Goal: Task Accomplishment & Management: Use online tool/utility

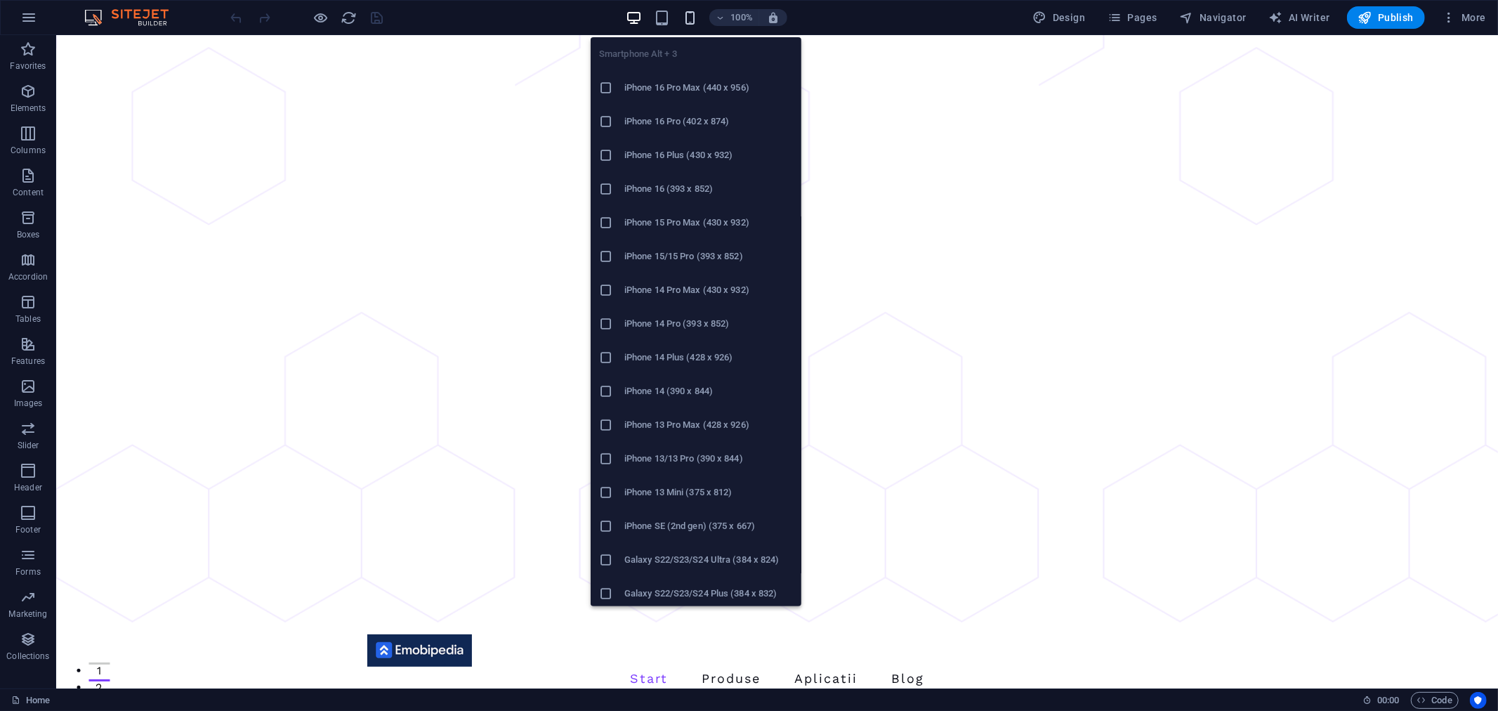
click at [688, 20] on icon "button" at bounding box center [690, 18] width 16 height 16
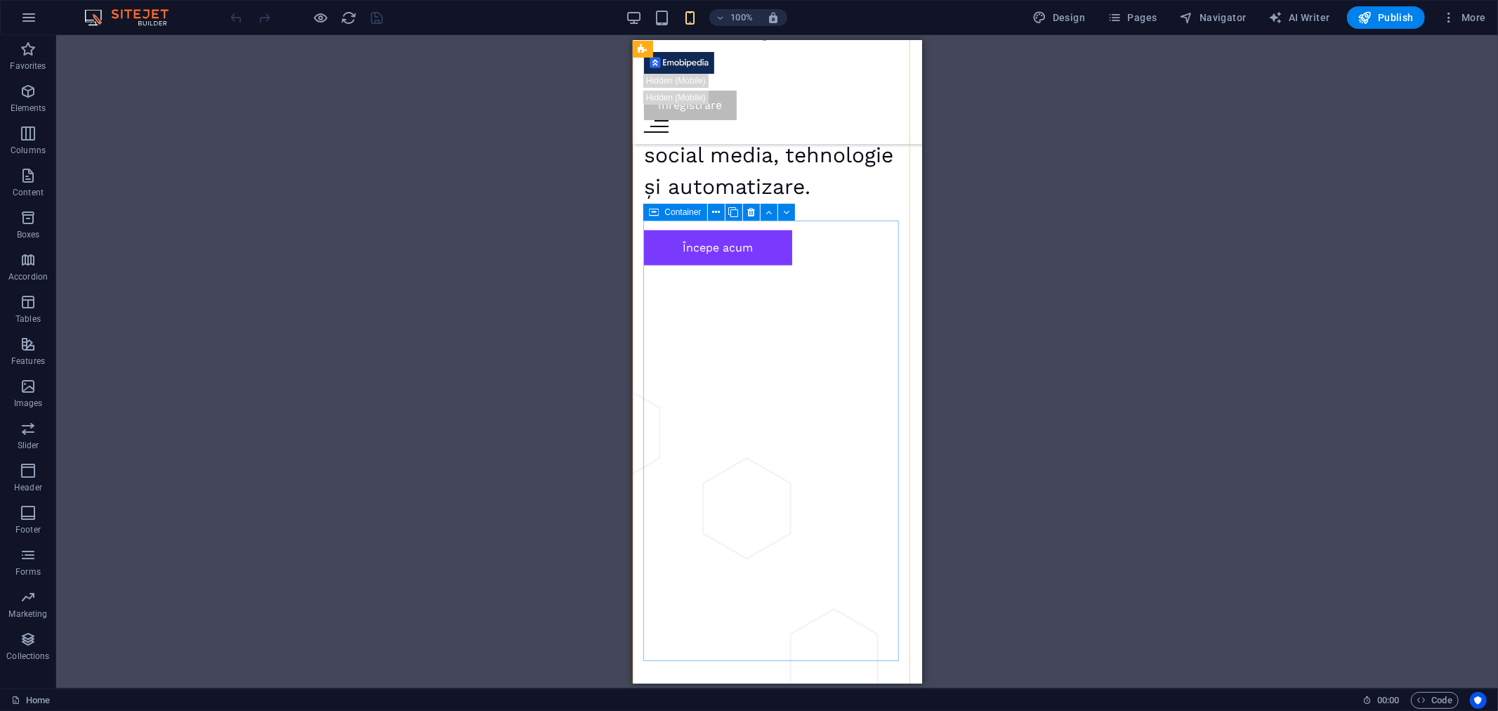
scroll to position [1561, 0]
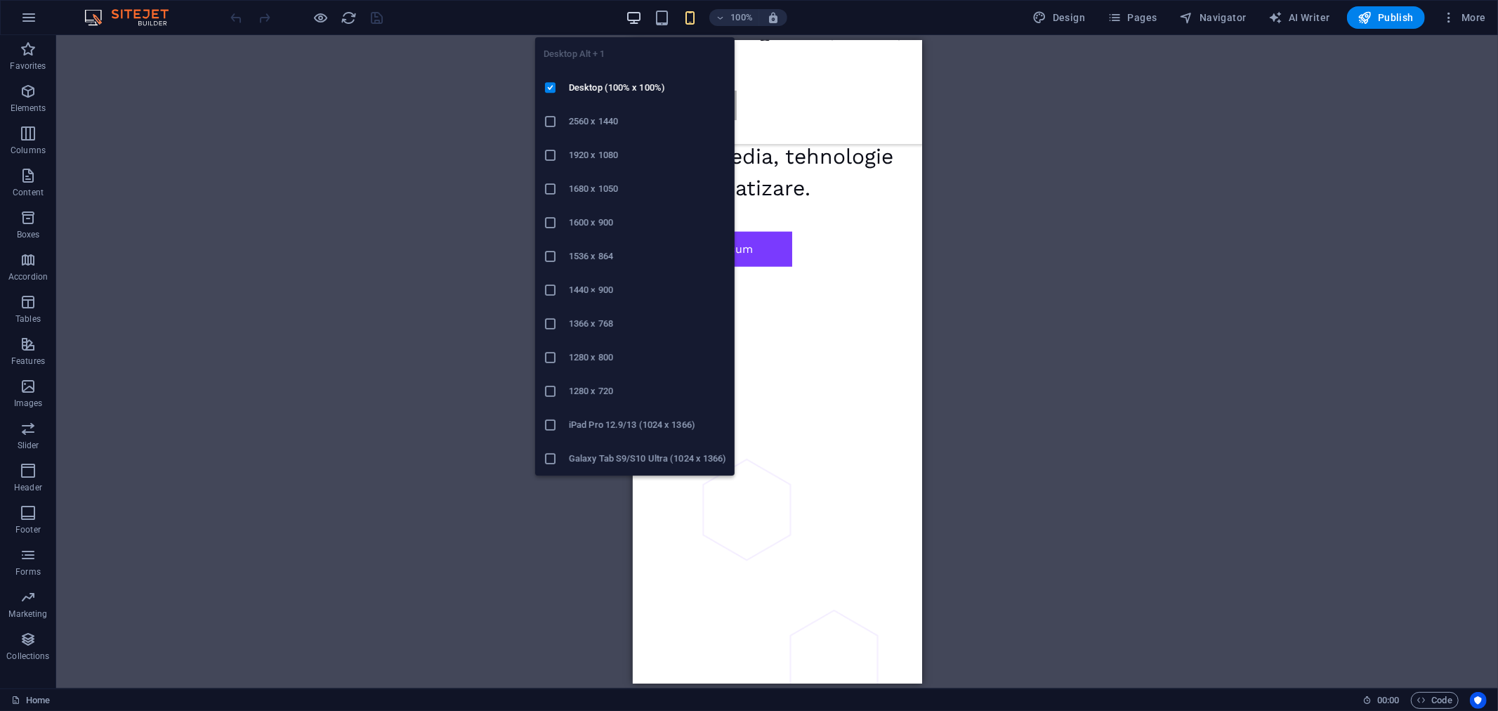
click at [634, 15] on icon "button" at bounding box center [634, 18] width 16 height 16
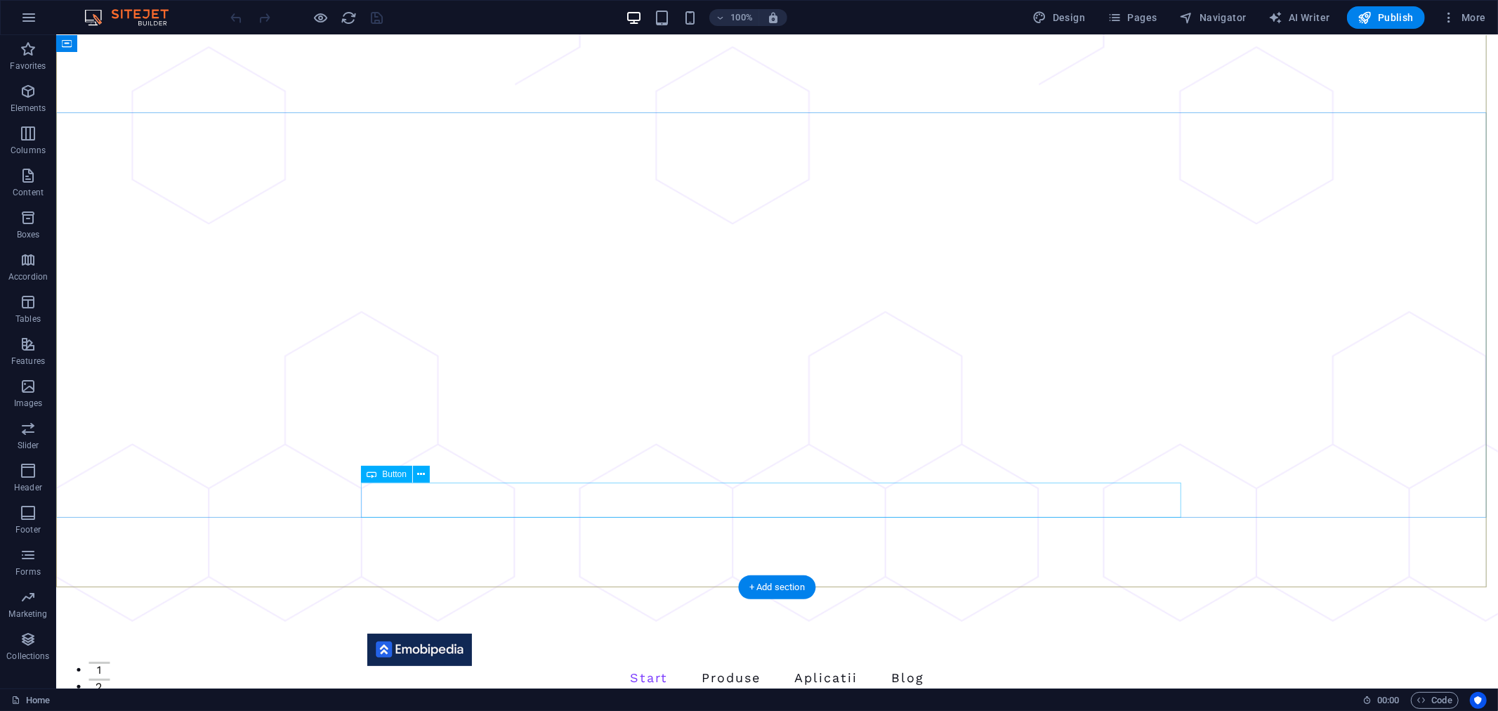
scroll to position [0, 0]
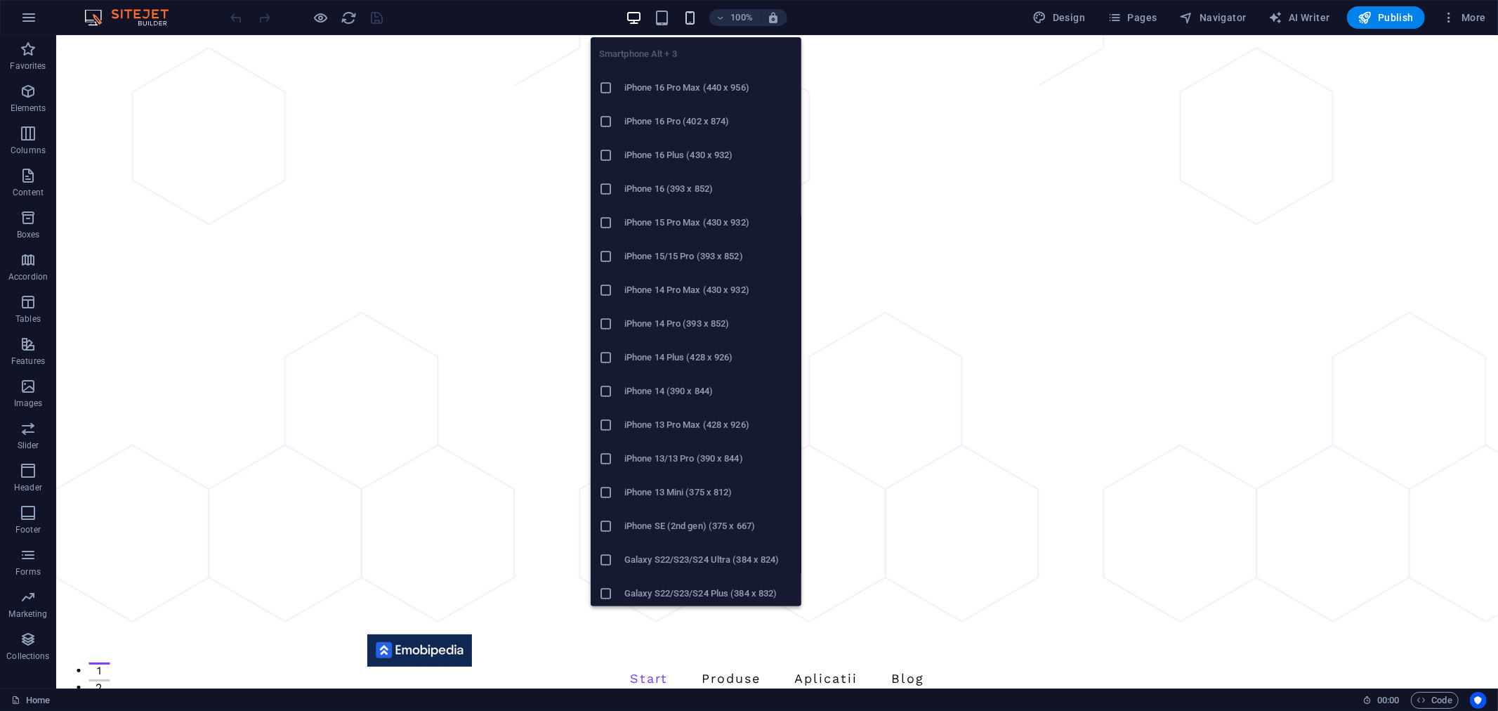
click at [686, 19] on icon "button" at bounding box center [690, 18] width 16 height 16
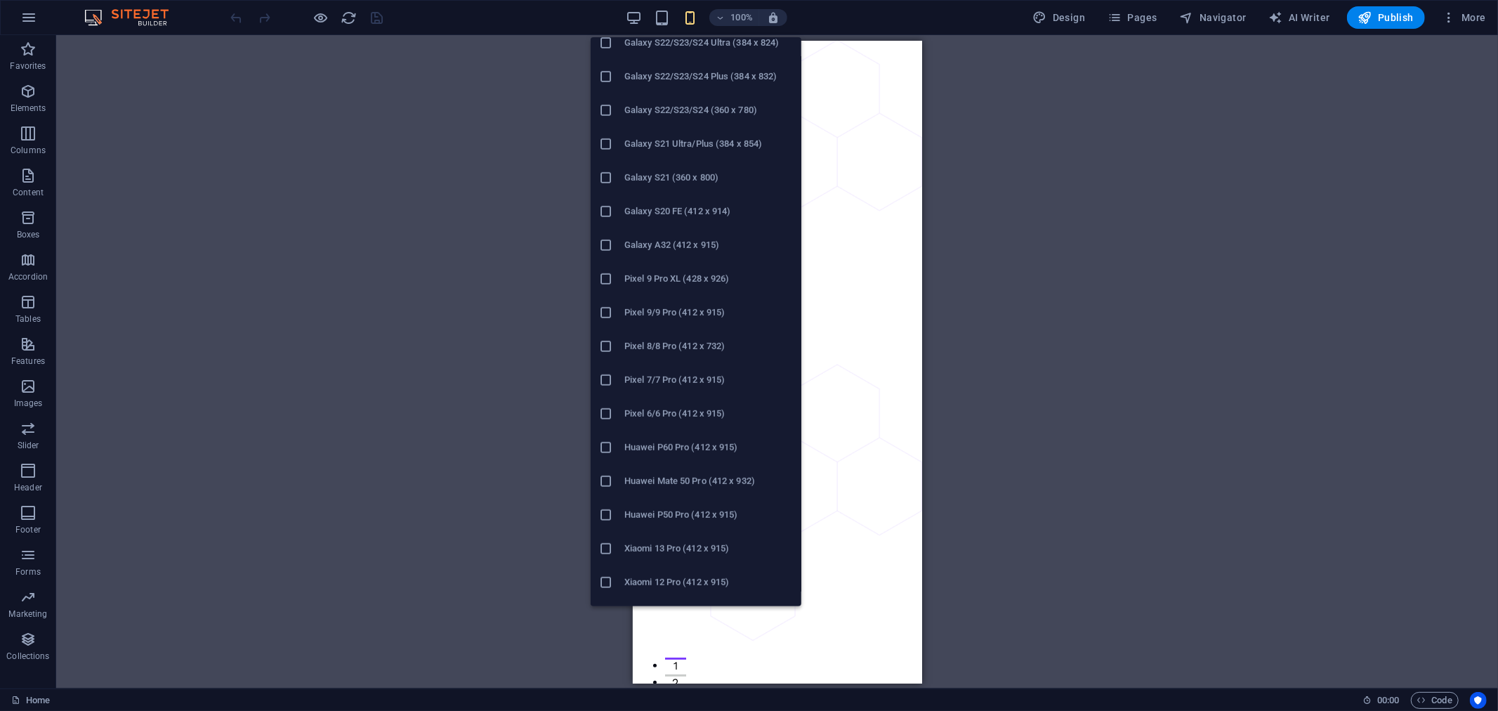
scroll to position [543, 0]
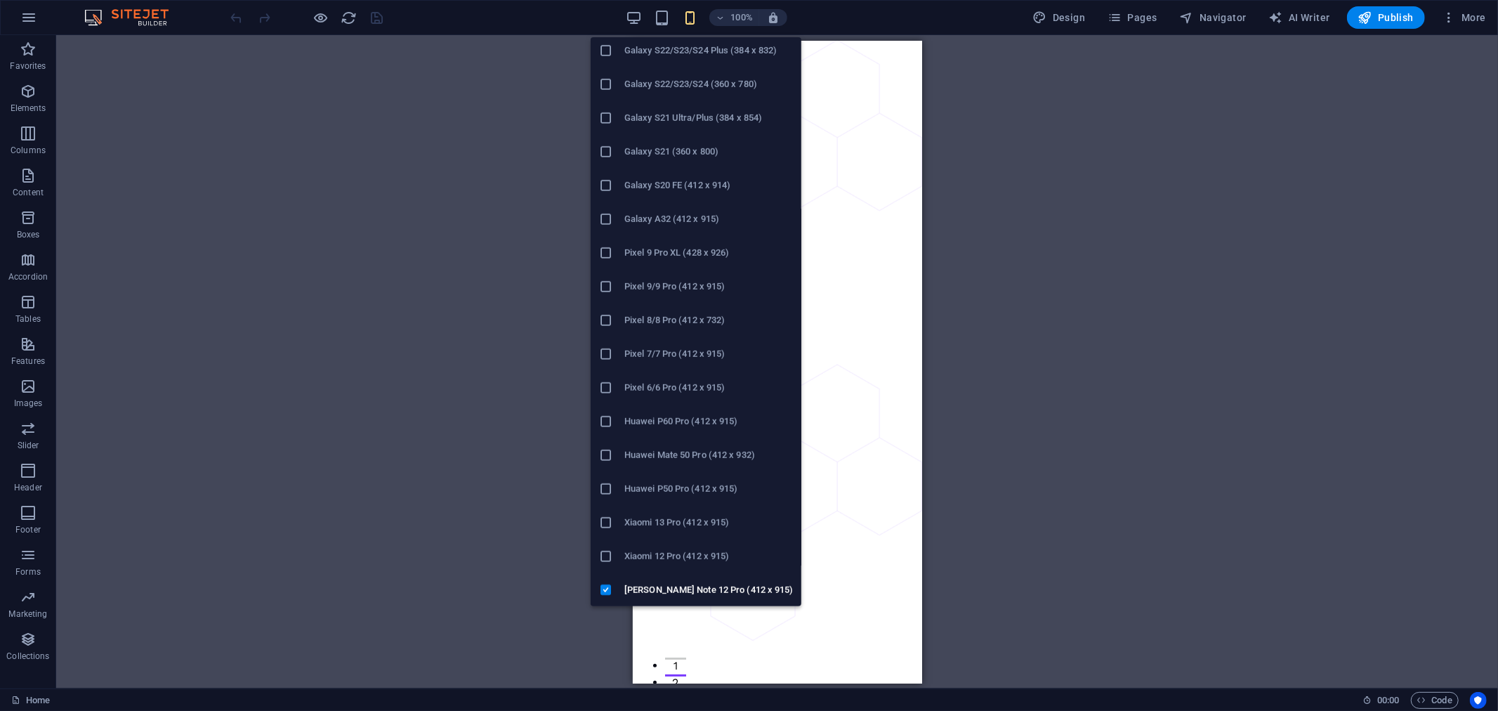
click at [608, 555] on icon at bounding box center [606, 556] width 14 height 14
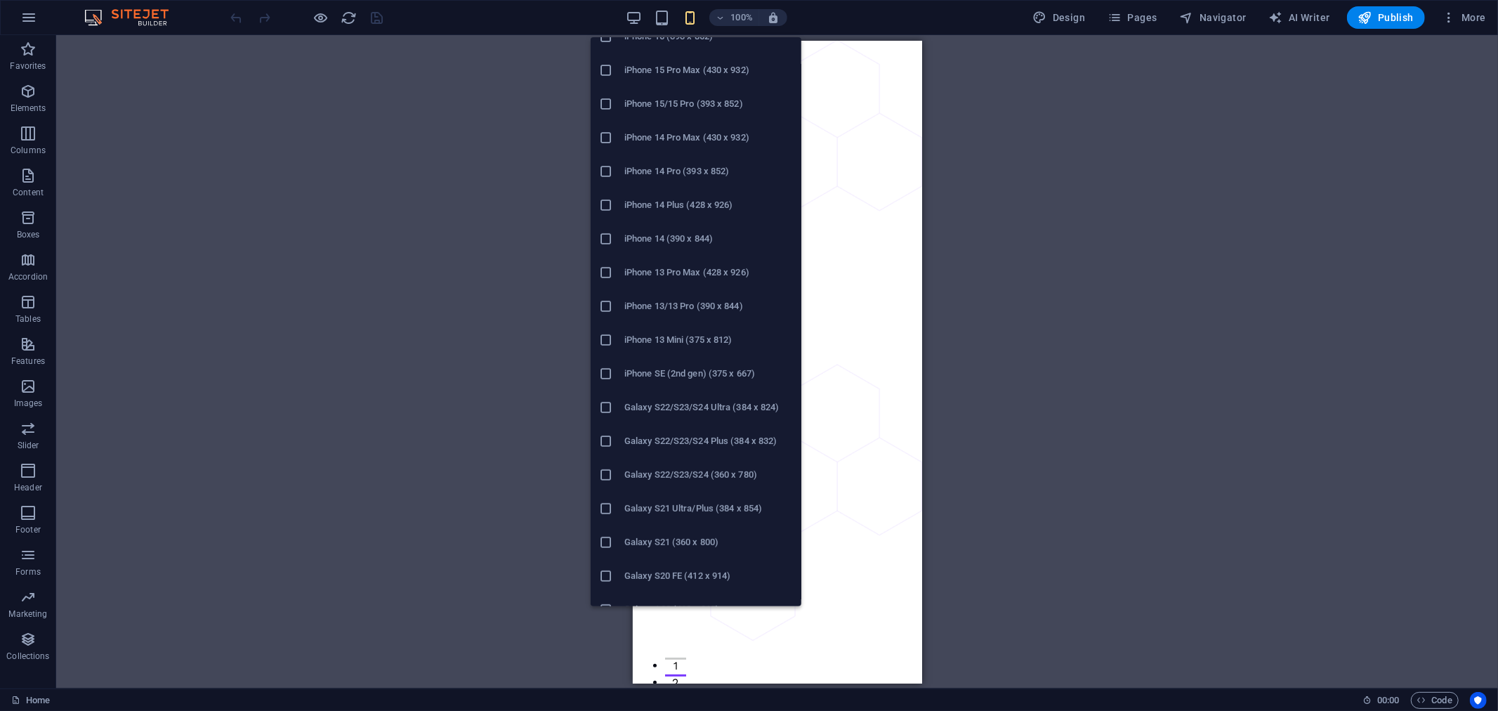
click at [609, 204] on icon at bounding box center [606, 205] width 14 height 14
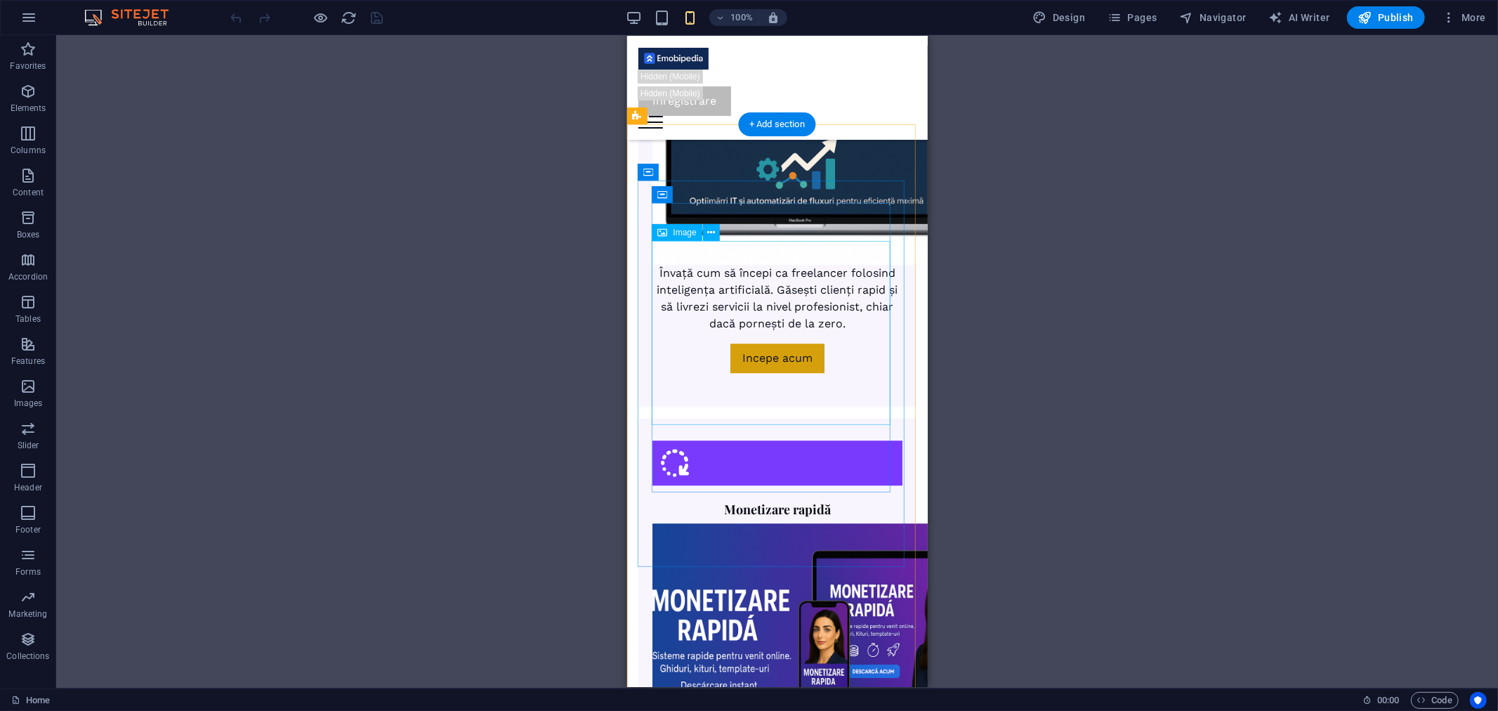
scroll to position [2731, 0]
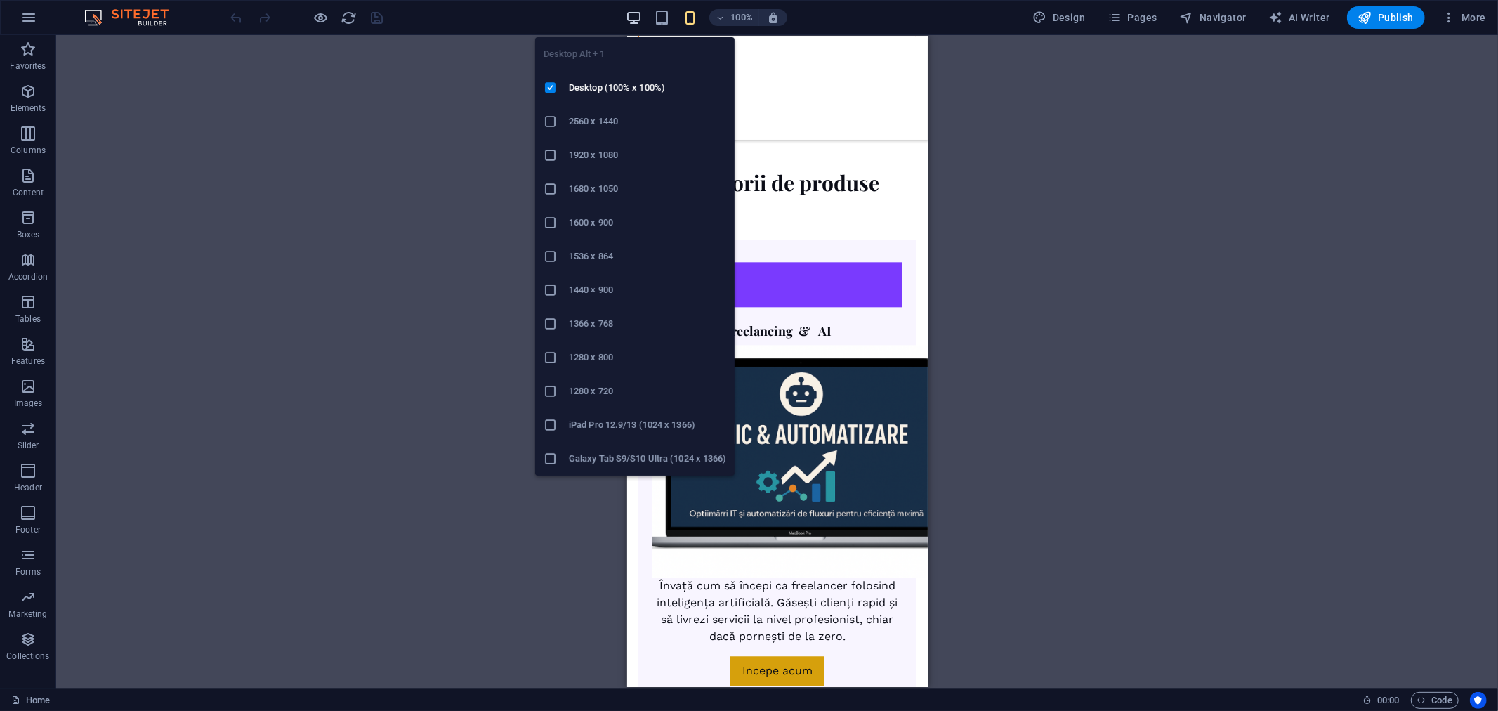
click at [642, 15] on icon "button" at bounding box center [634, 18] width 16 height 16
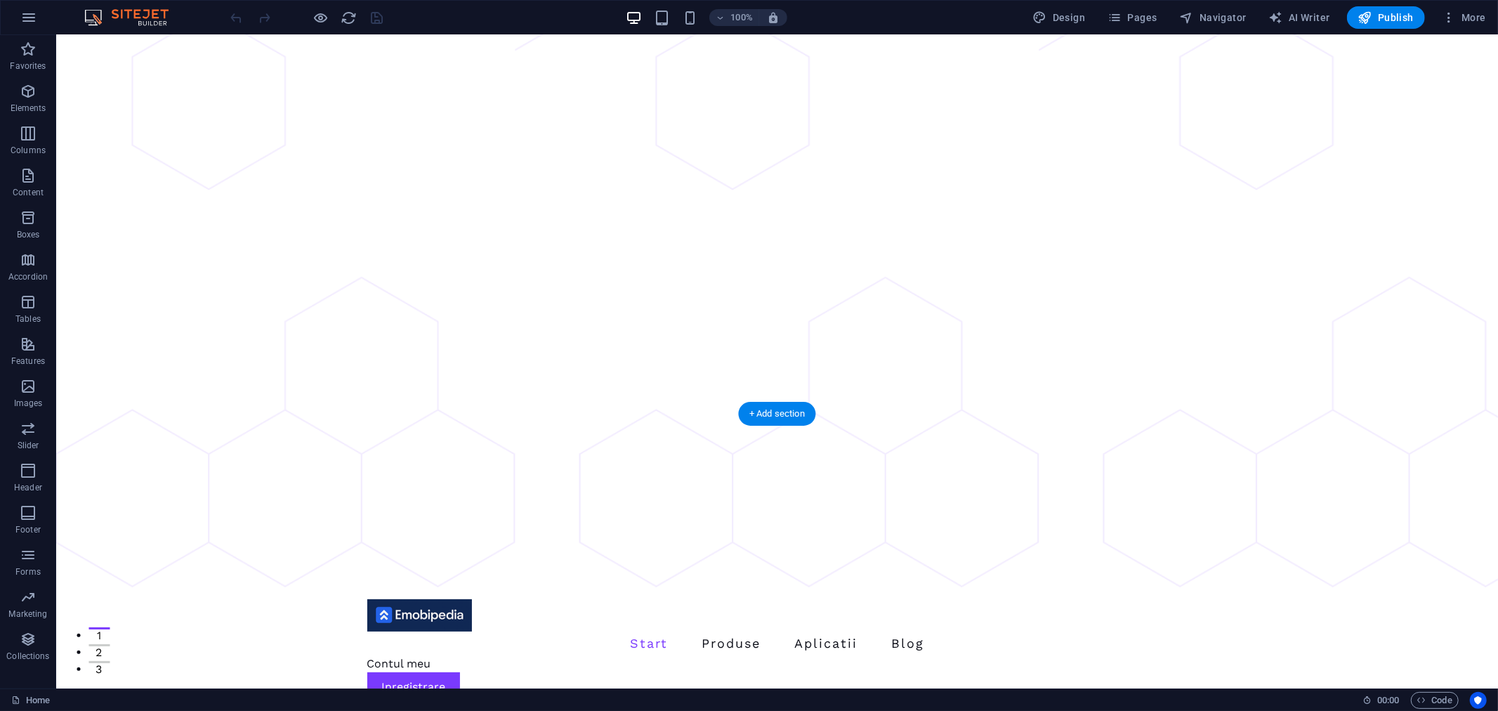
scroll to position [0, 0]
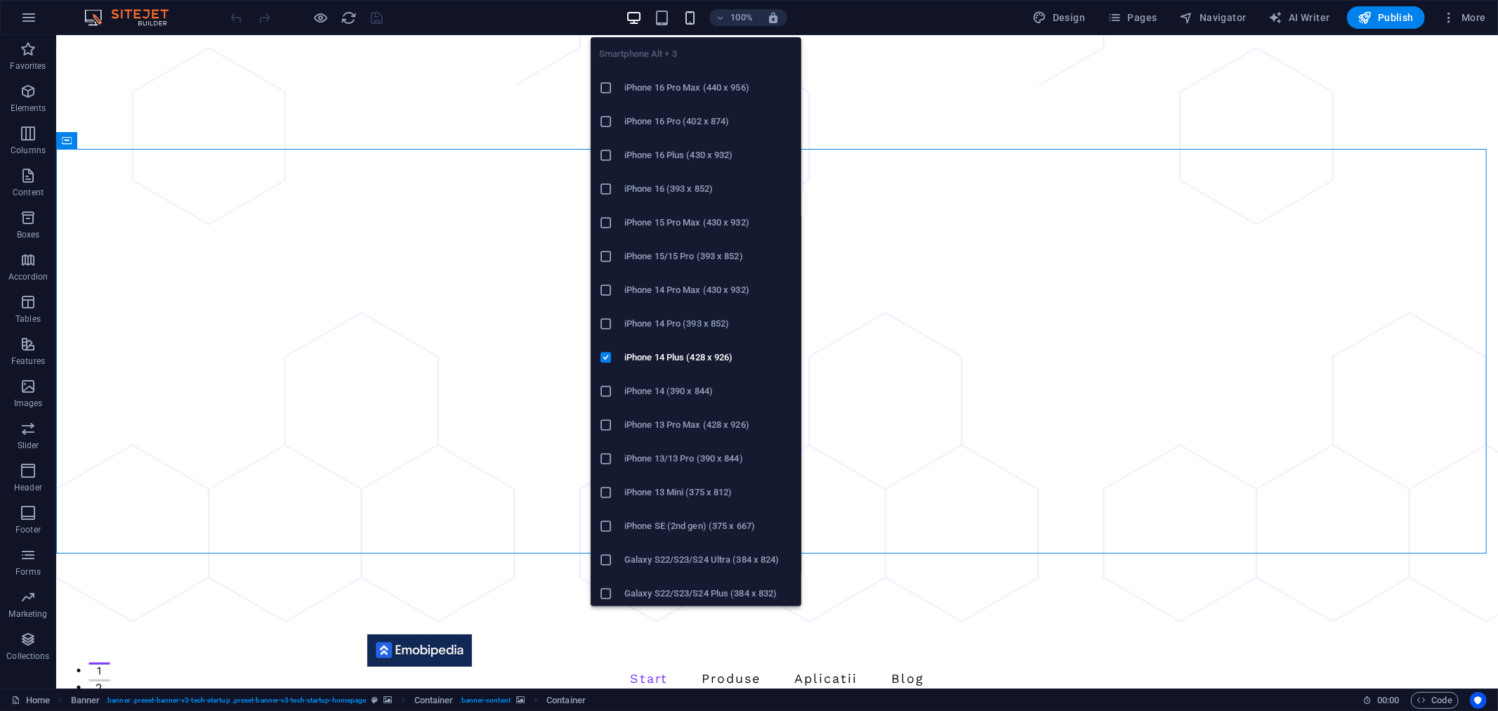
click at [686, 15] on icon "button" at bounding box center [690, 18] width 16 height 16
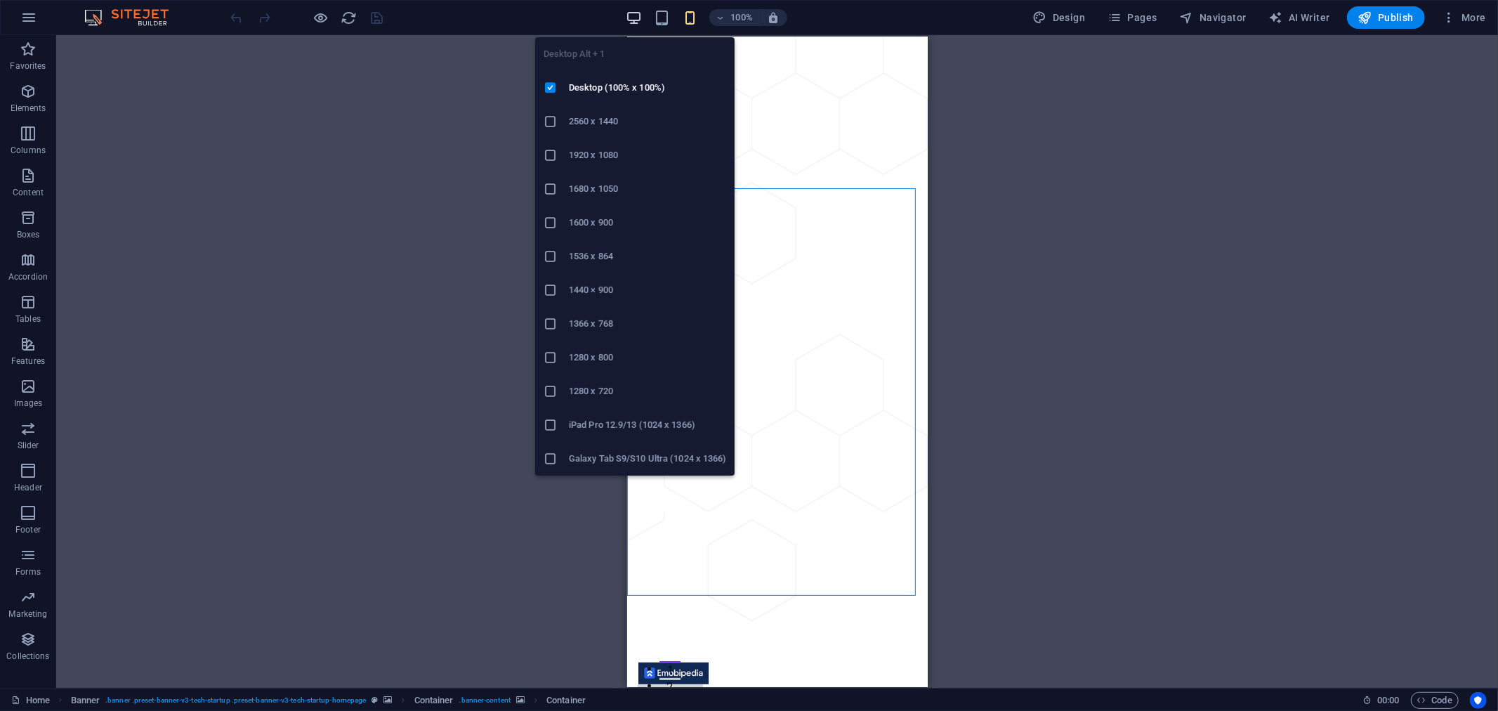
click at [637, 15] on icon "button" at bounding box center [634, 18] width 16 height 16
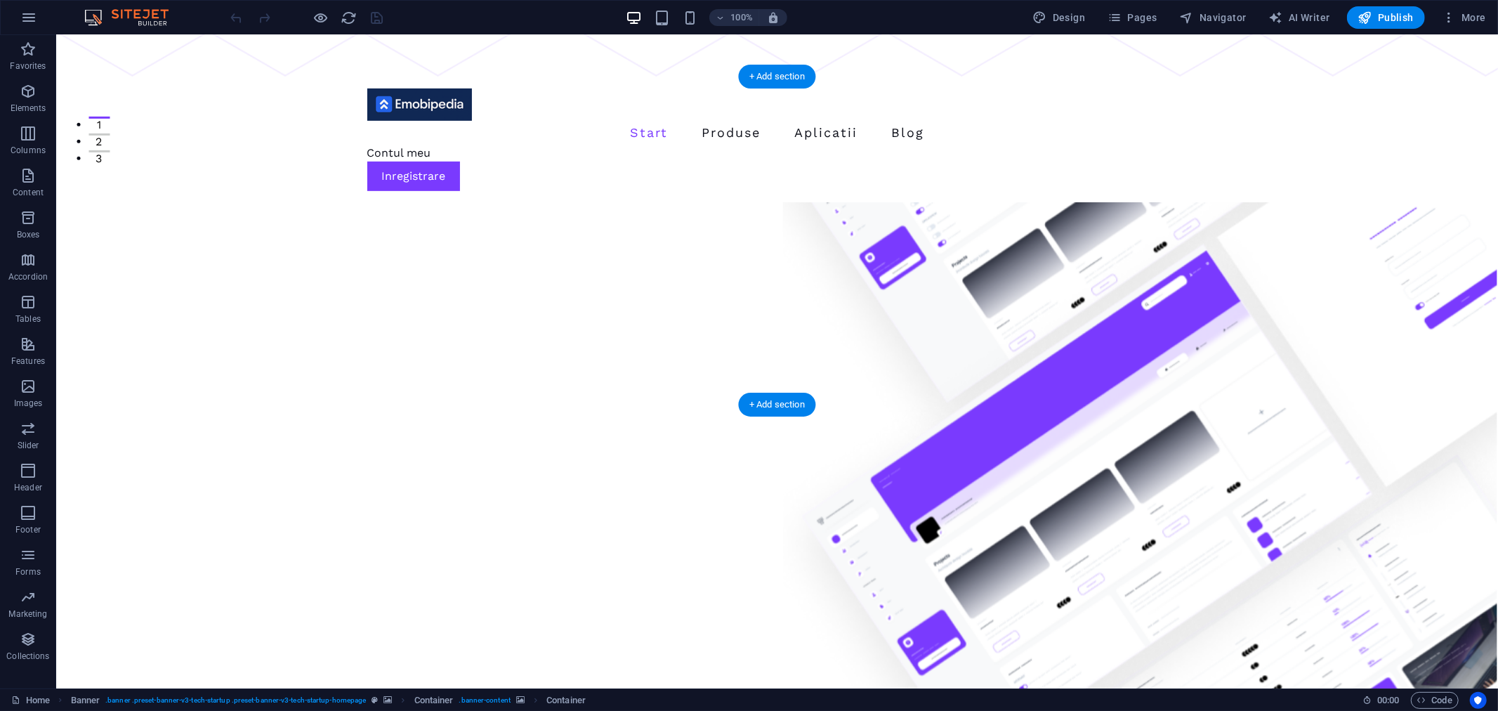
scroll to position [780, 0]
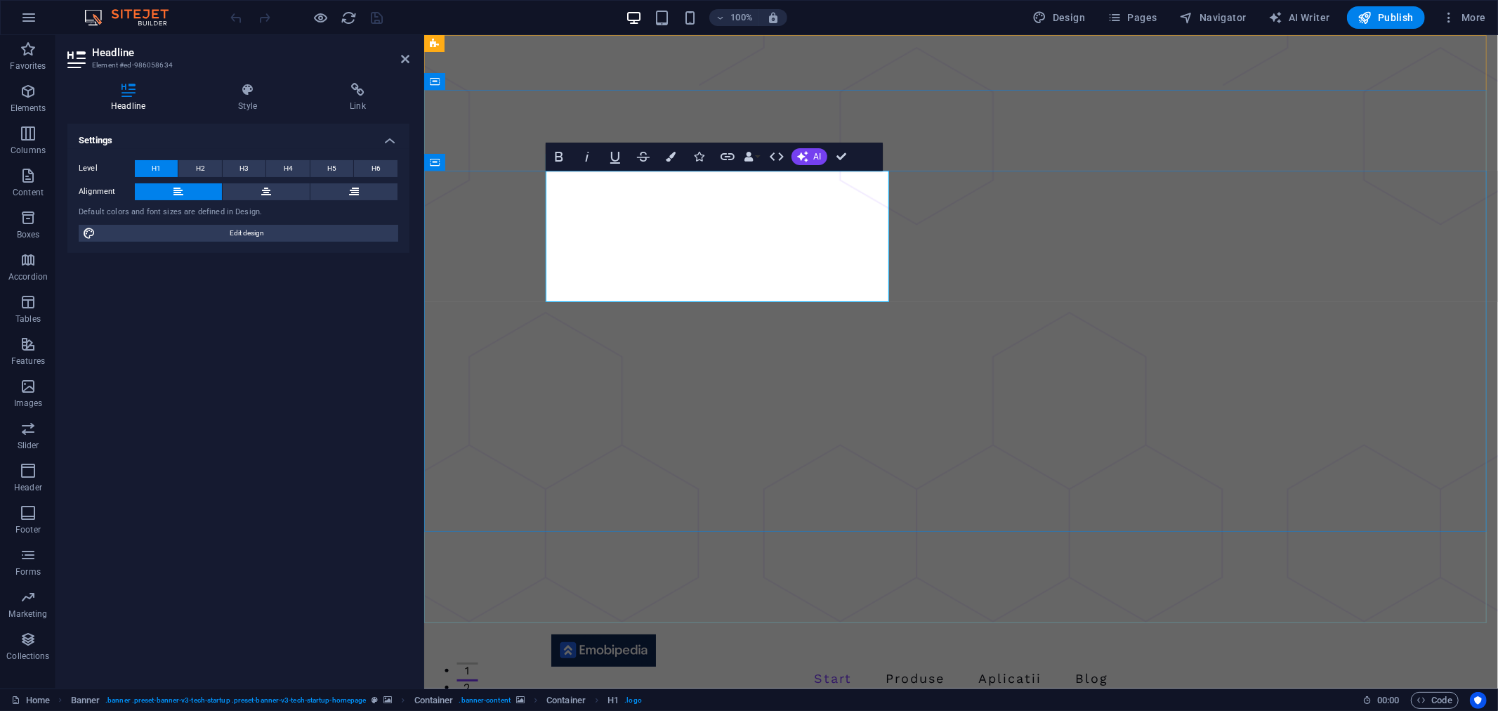
drag, startPoint x: 582, startPoint y: 239, endPoint x: 763, endPoint y: 240, distance: 180.5
click at [814, 157] on span "AI" at bounding box center [818, 156] width 8 height 8
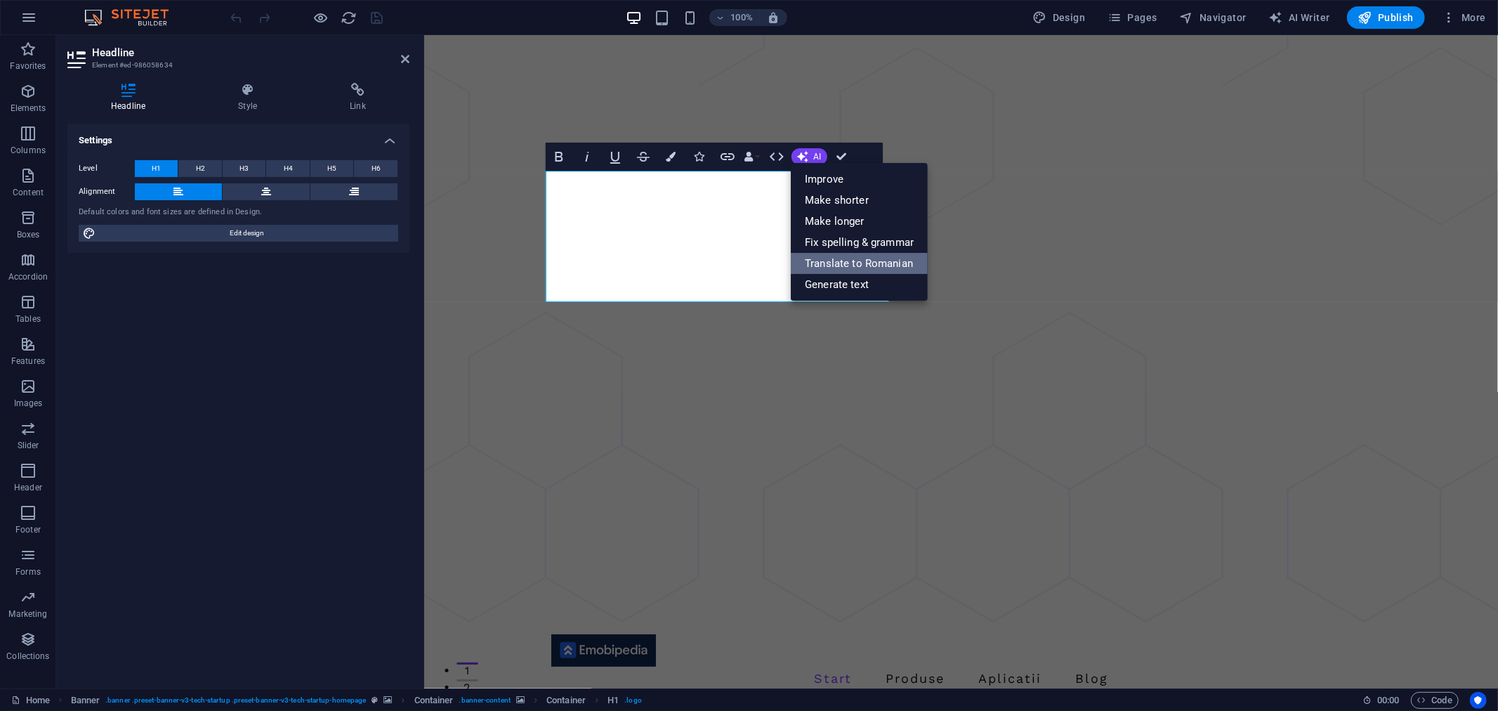
click at [837, 269] on link "Translate to Romanian" at bounding box center [859, 263] width 137 height 21
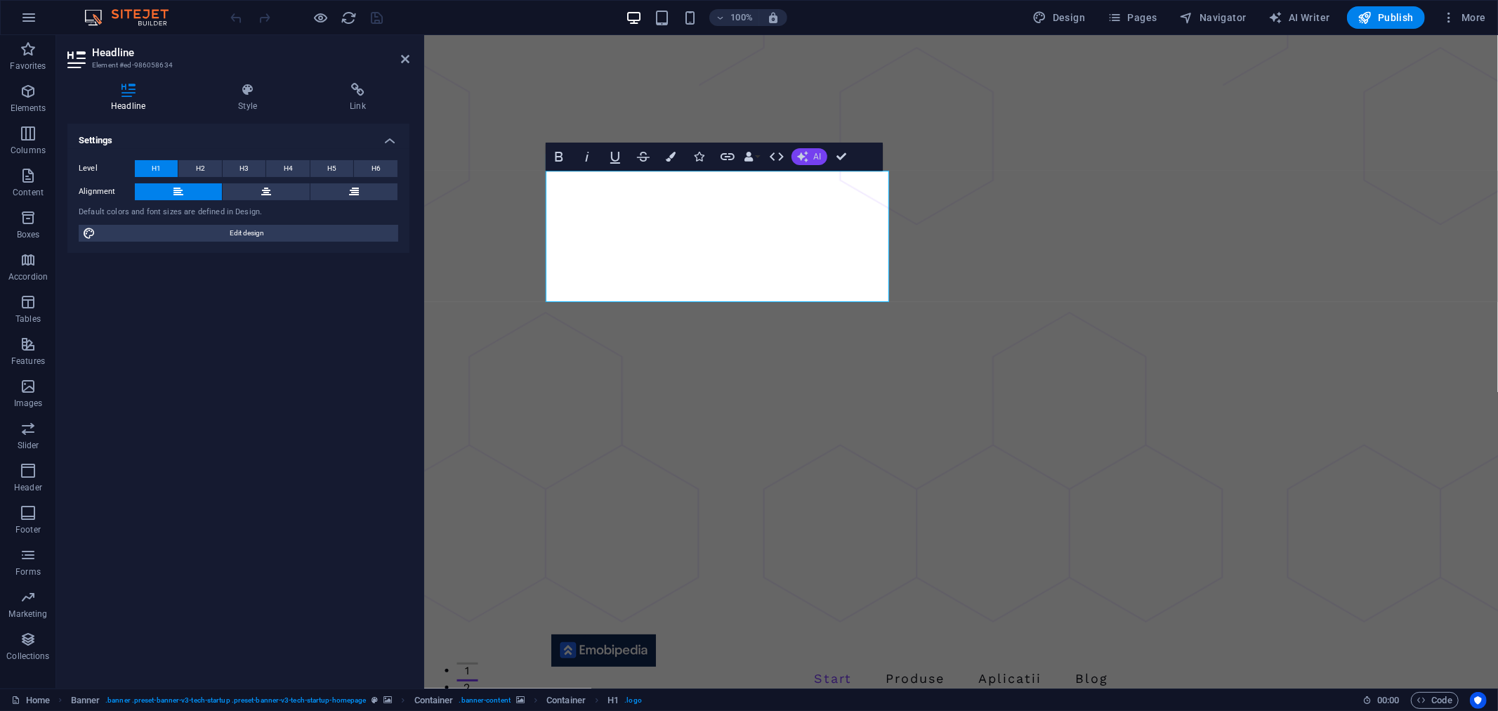
click at [814, 160] on span "AI" at bounding box center [818, 156] width 8 height 8
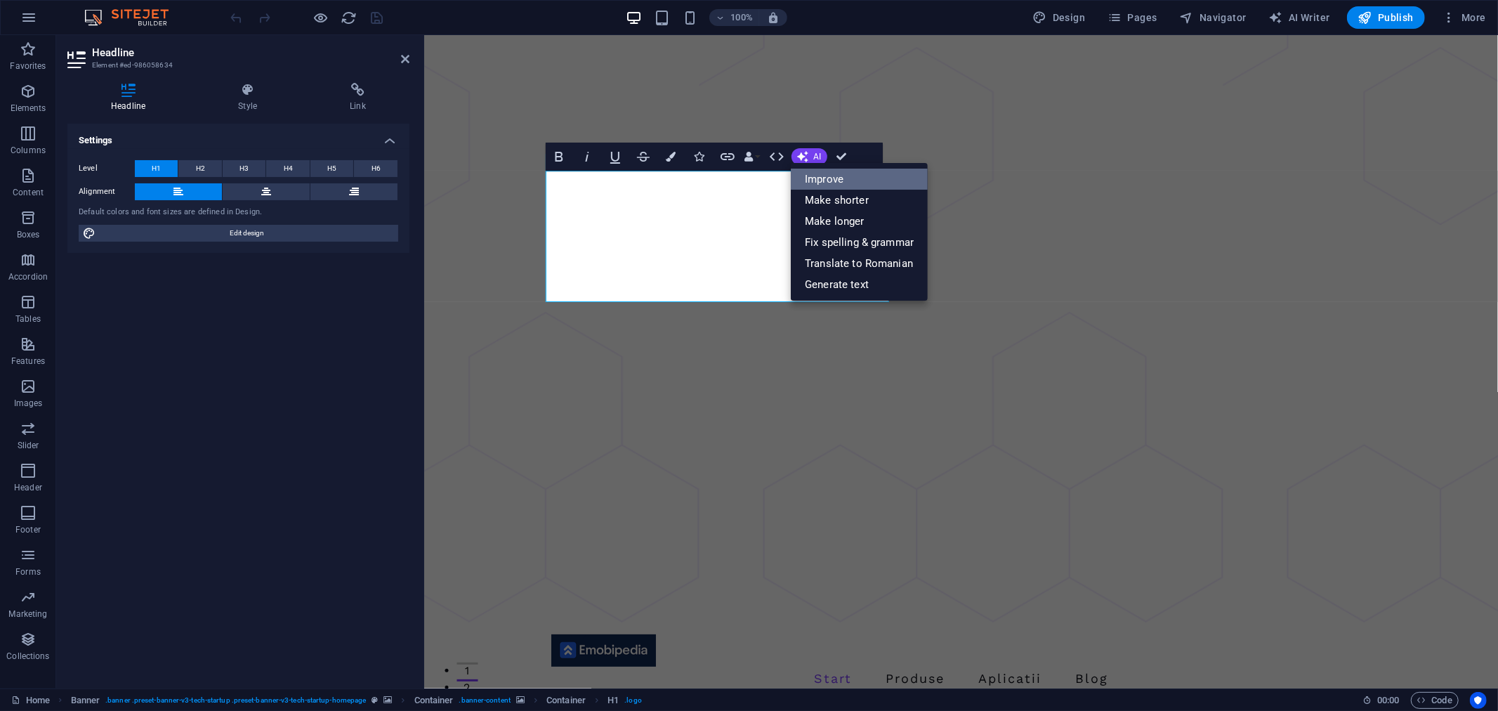
click at [818, 181] on link "Improve" at bounding box center [859, 179] width 137 height 21
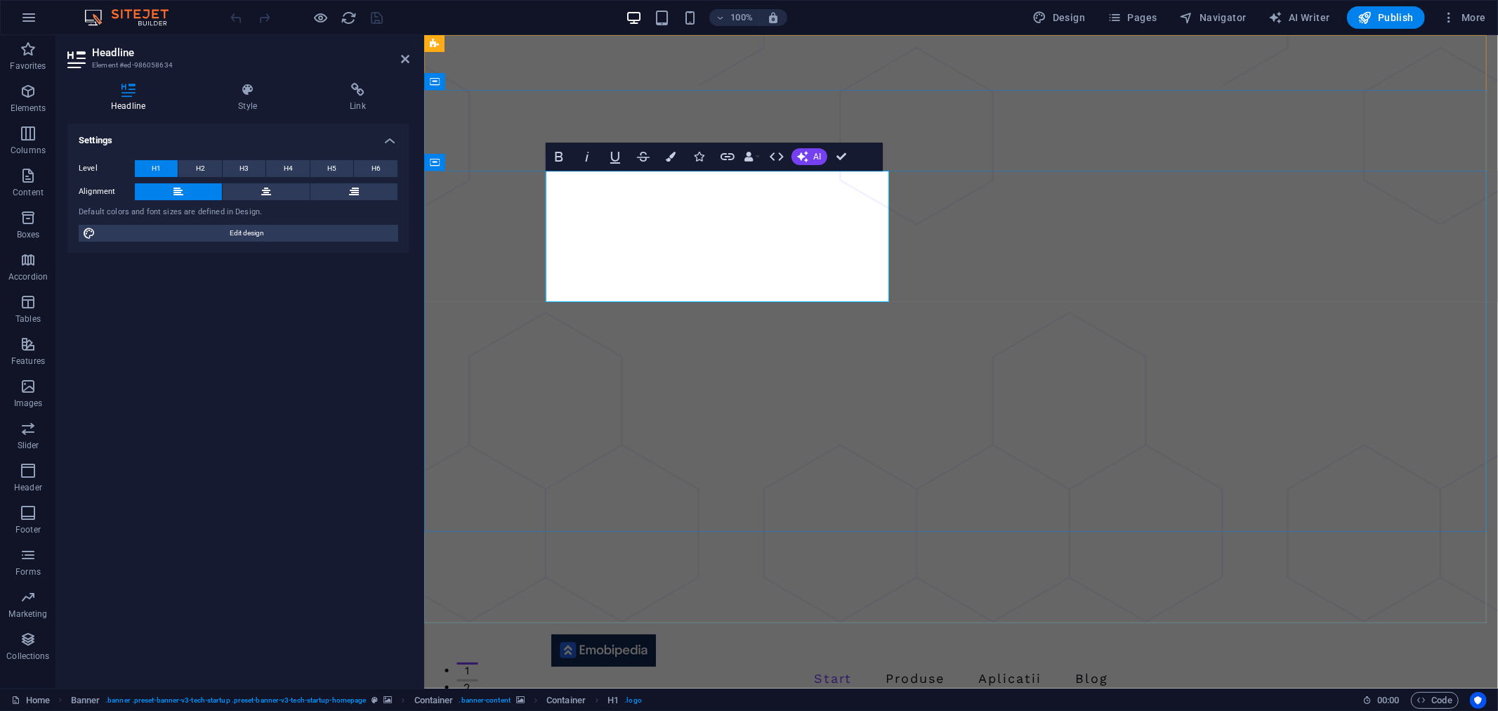
drag, startPoint x: 586, startPoint y: 237, endPoint x: 765, endPoint y: 237, distance: 179.1
click at [672, 152] on icon "button" at bounding box center [672, 157] width 10 height 10
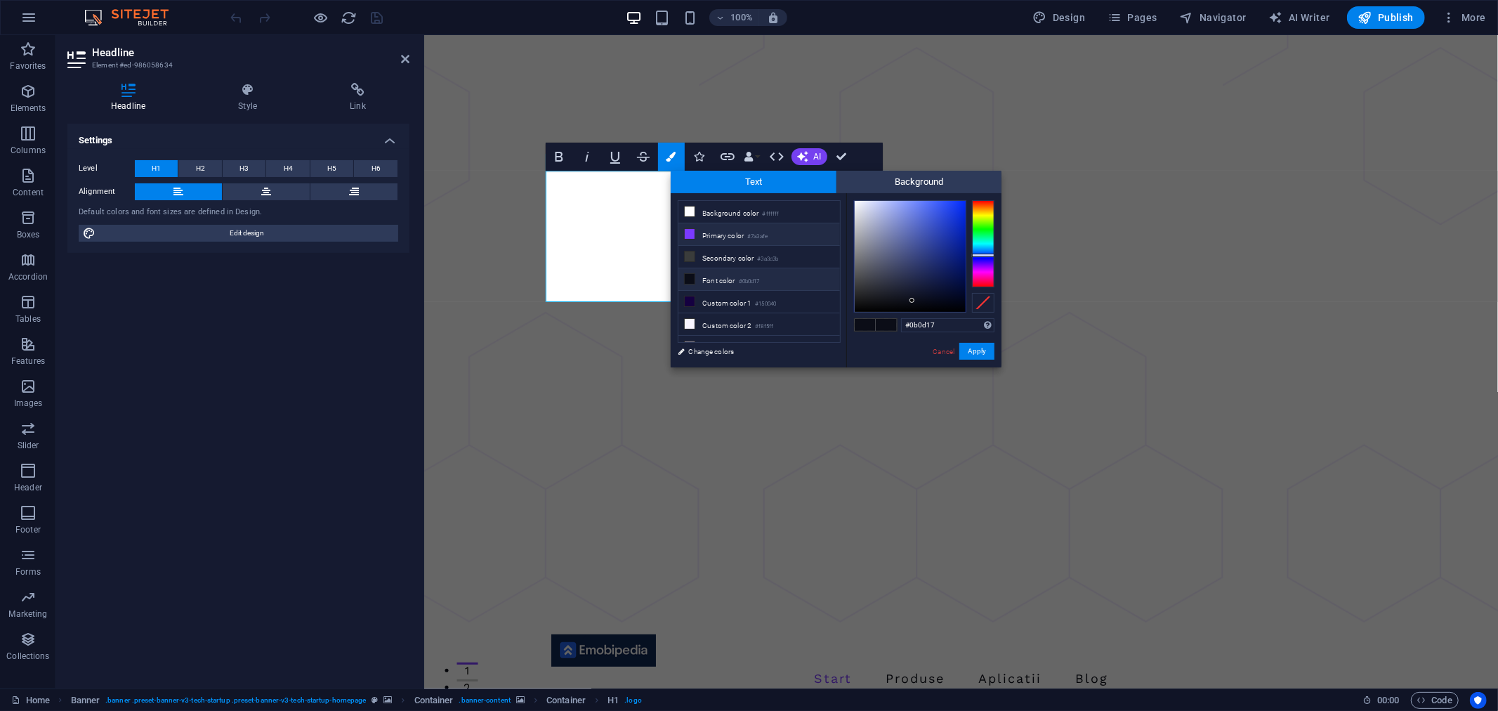
click at [719, 235] on li "Primary color #7a3afe" at bounding box center [760, 234] width 162 height 22
click at [985, 353] on button "Apply" at bounding box center [977, 351] width 35 height 17
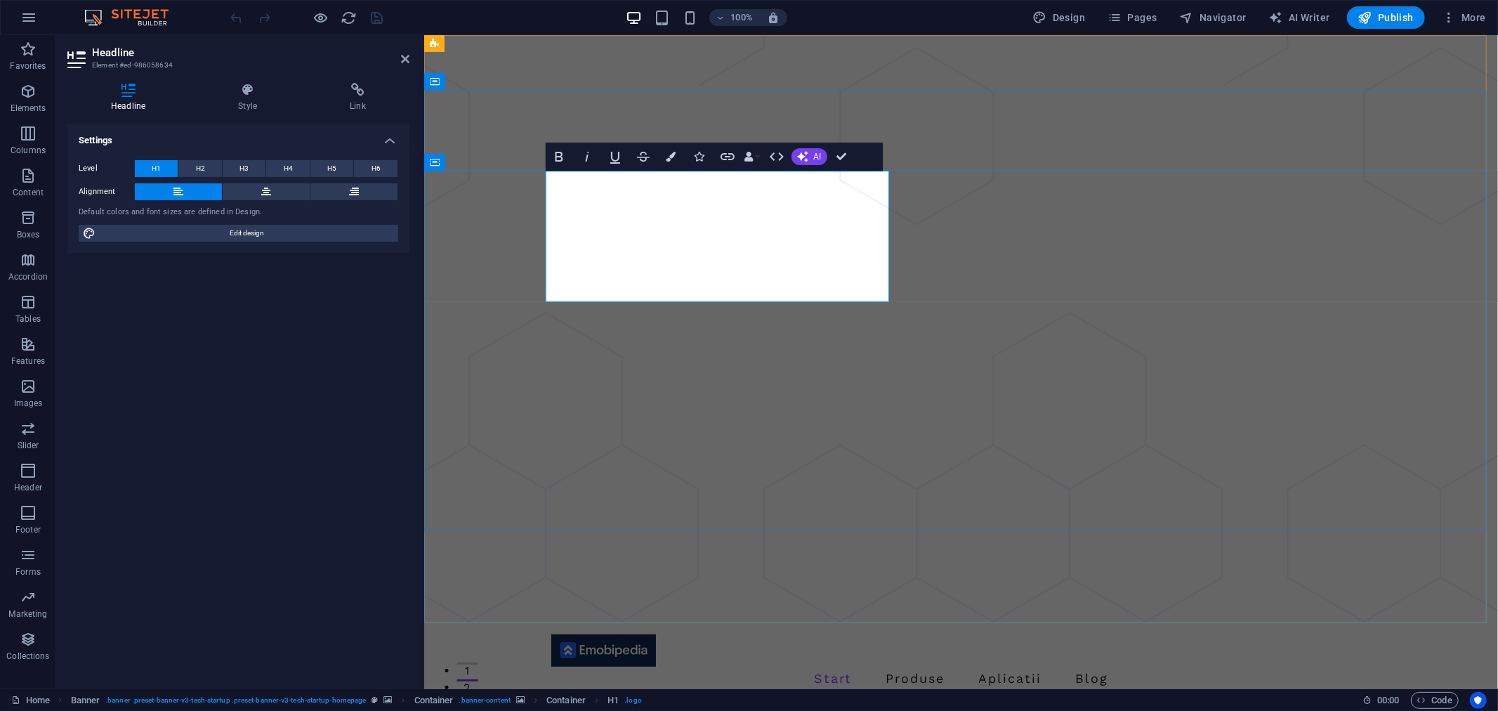
drag, startPoint x: 695, startPoint y: 285, endPoint x: 545, endPoint y: 285, distance: 150.3
click at [672, 157] on icon "button" at bounding box center [672, 157] width 10 height 10
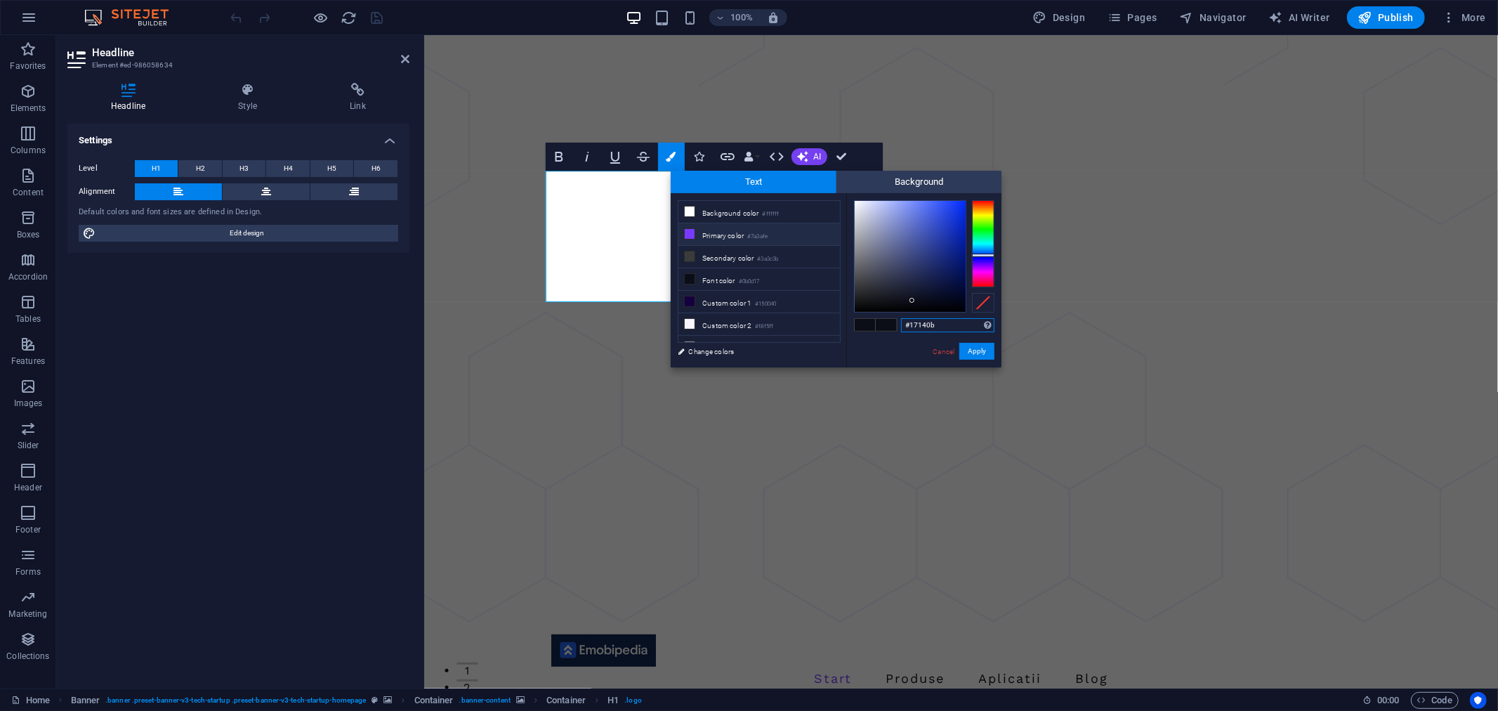
click at [980, 211] on div at bounding box center [983, 243] width 22 height 87
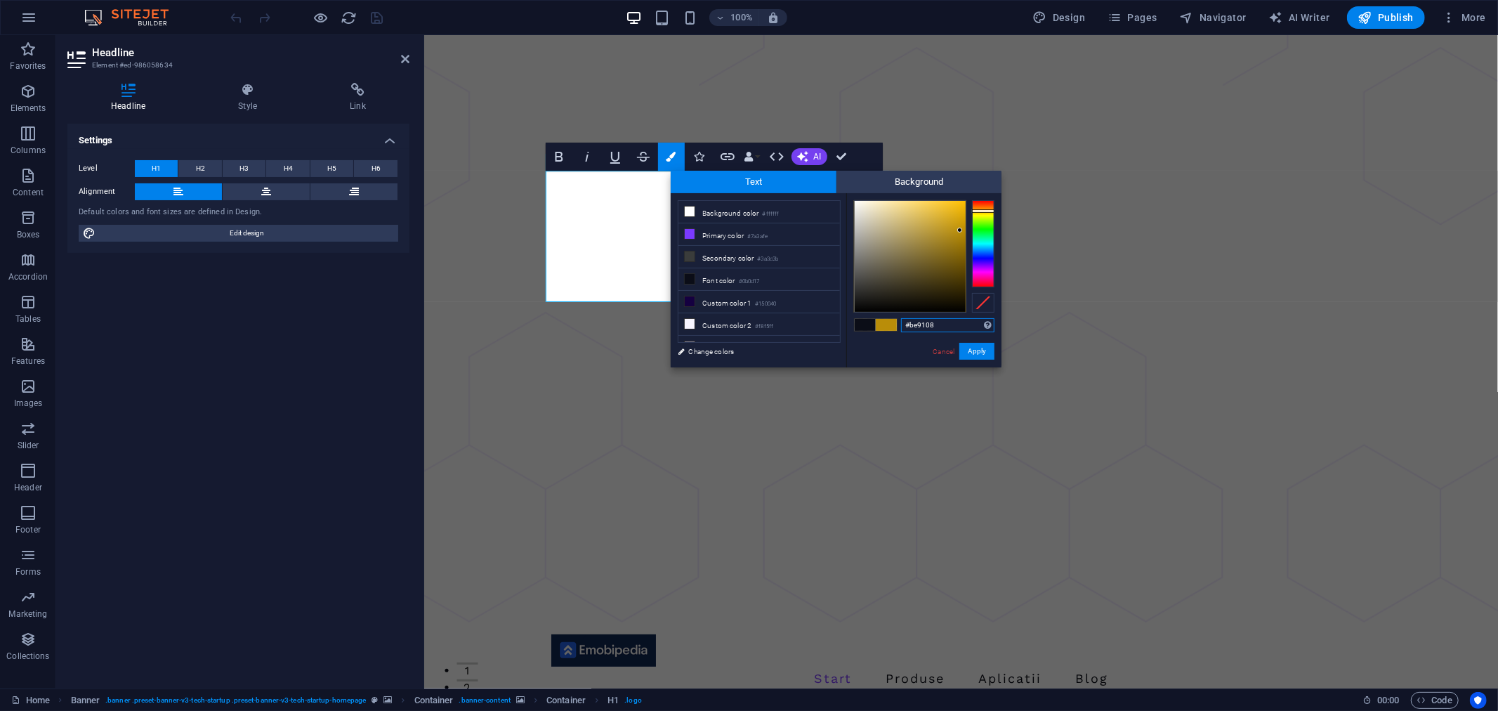
type input "#c09208"
drag, startPoint x: 955, startPoint y: 218, endPoint x: 961, endPoint y: 228, distance: 10.7
click at [961, 228] on div at bounding box center [910, 256] width 111 height 111
click at [981, 350] on button "Apply" at bounding box center [977, 351] width 35 height 17
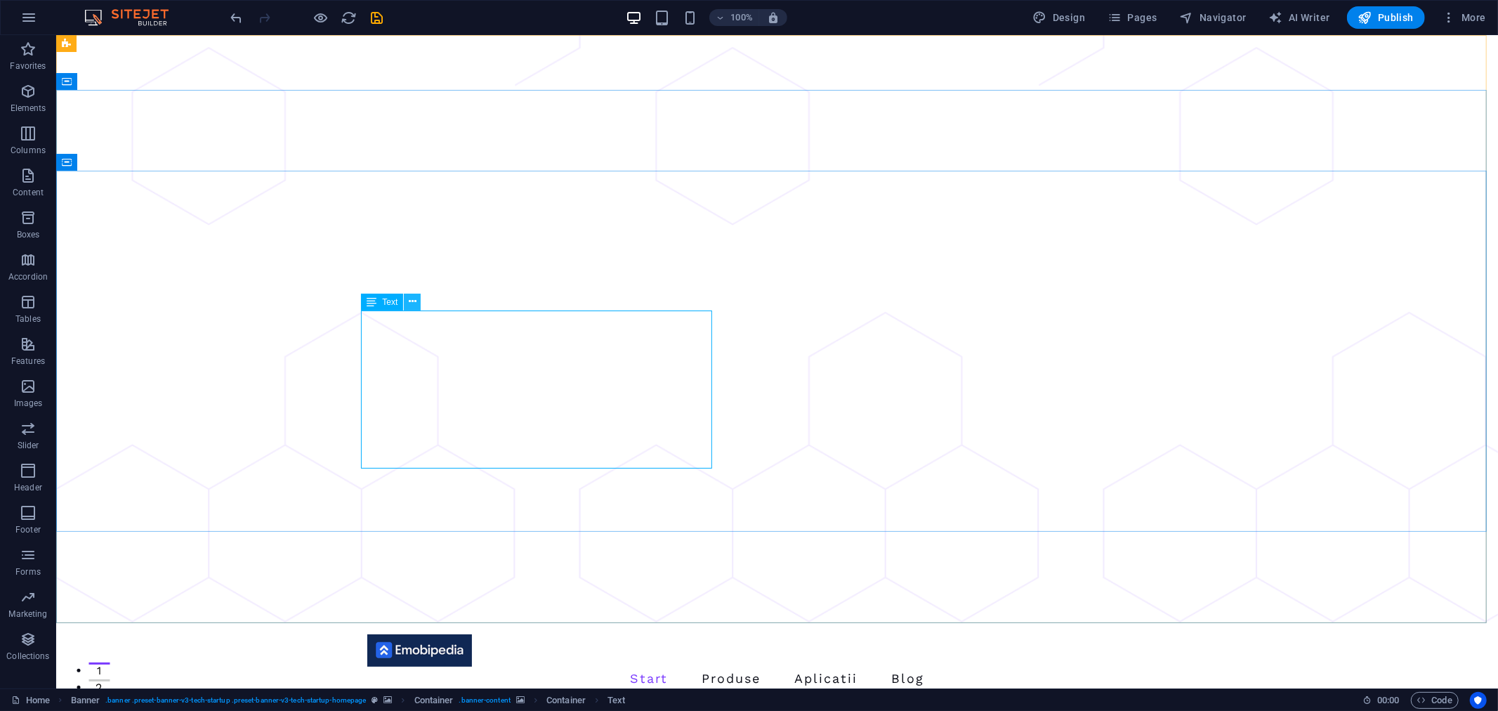
click at [412, 303] on icon at bounding box center [413, 301] width 8 height 15
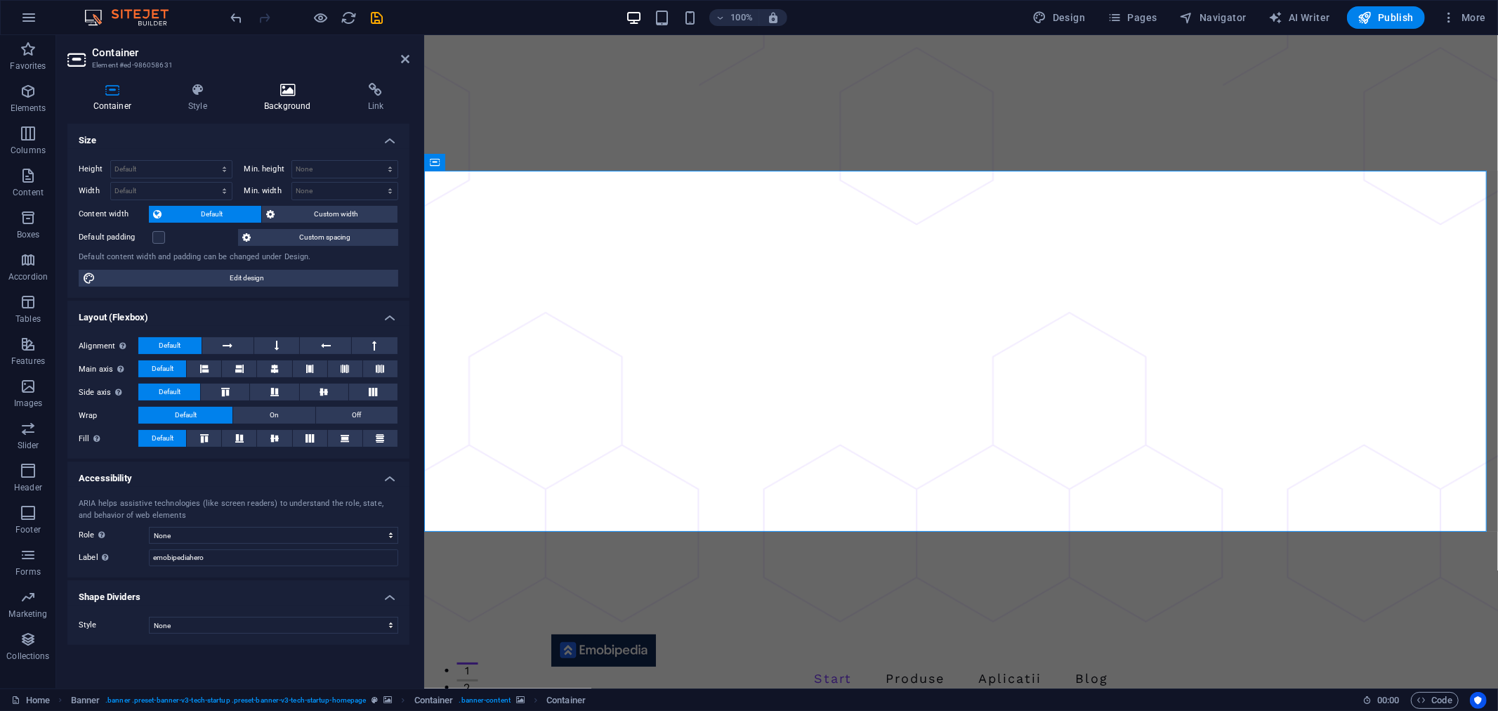
click at [284, 96] on icon at bounding box center [287, 90] width 98 height 14
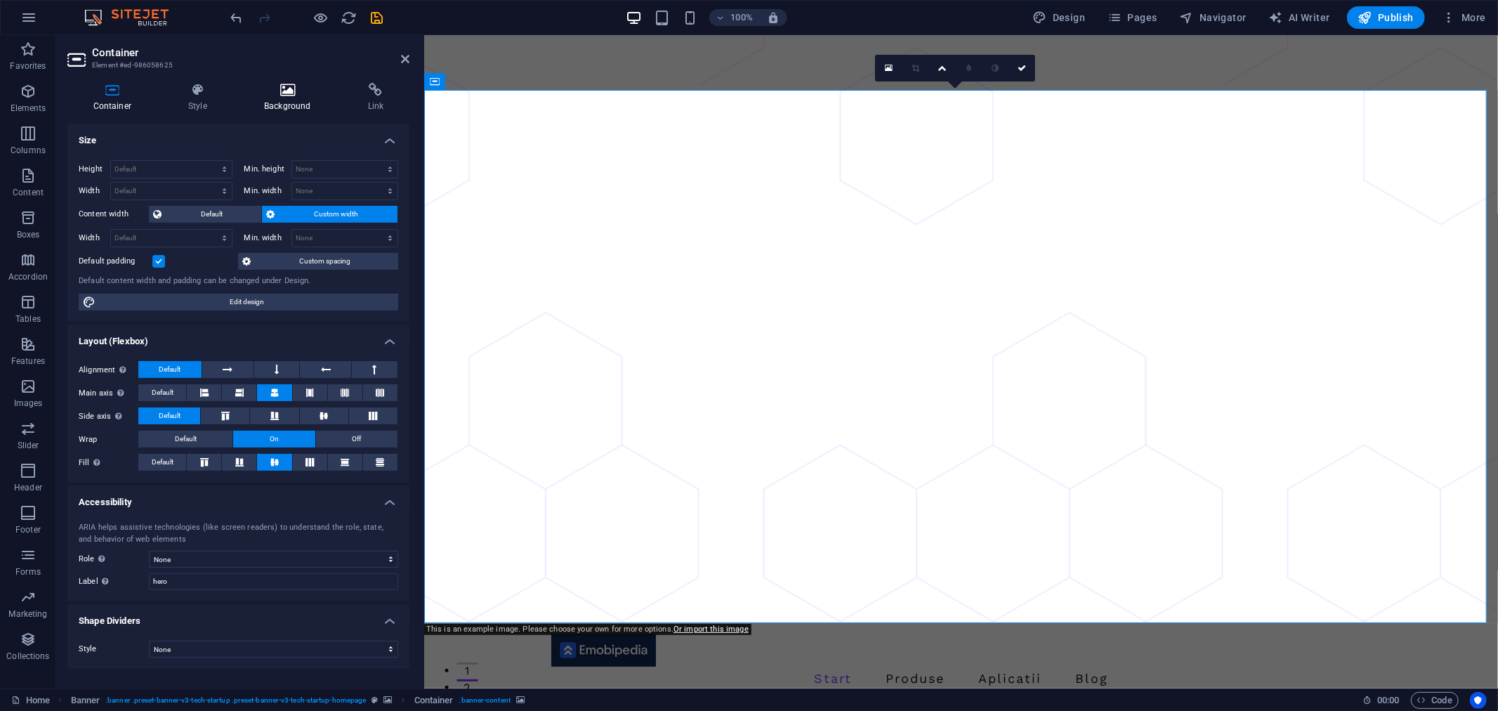
click at [296, 97] on h4 "Background" at bounding box center [290, 98] width 104 height 30
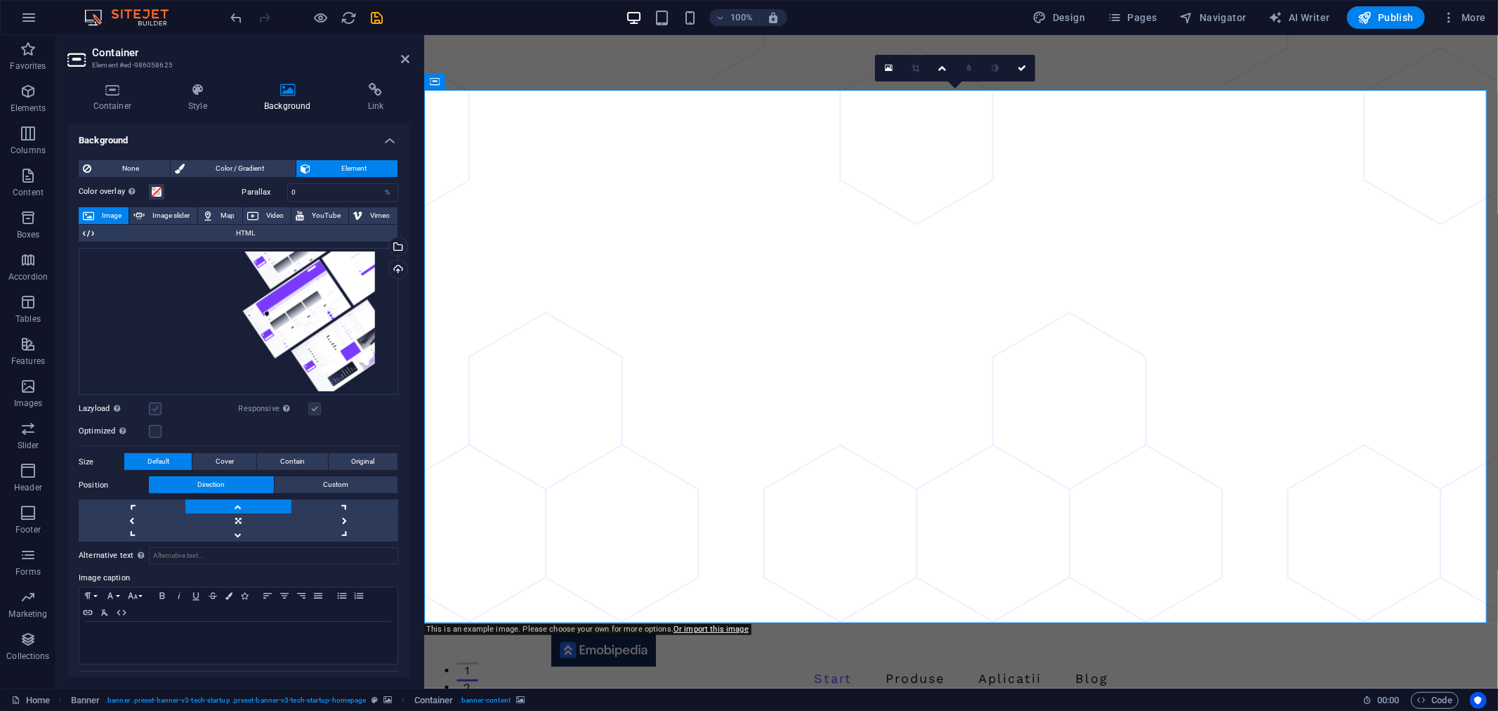
click at [155, 410] on label at bounding box center [155, 409] width 13 height 13
click at [0, 0] on input "Lazyload Loading images after the page loads improves page speed." at bounding box center [0, 0] width 0 height 0
click at [155, 433] on label at bounding box center [155, 431] width 13 height 13
click at [0, 0] on input "Optimized Images are compressed to improve page speed." at bounding box center [0, 0] width 0 height 0
click at [380, 17] on icon "save" at bounding box center [378, 18] width 16 height 16
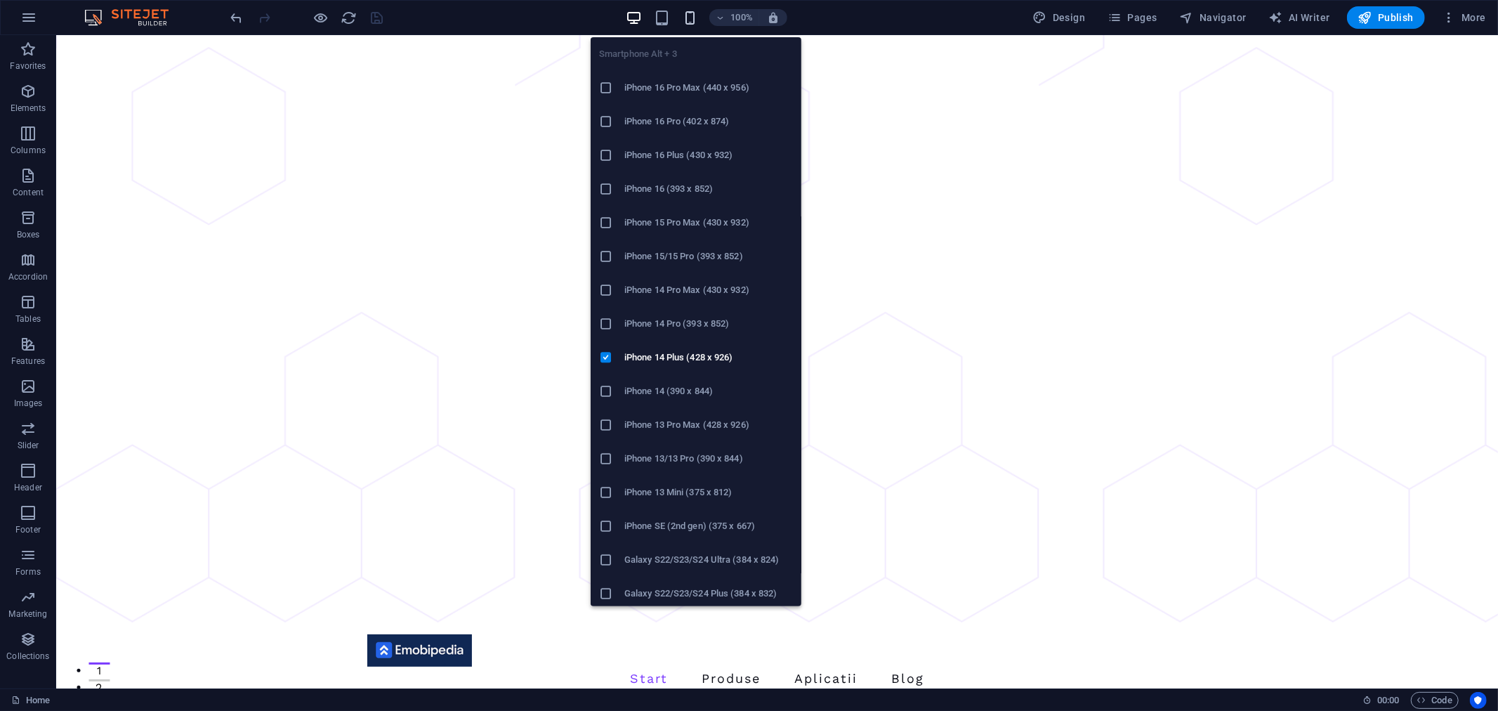
click at [692, 16] on icon "button" at bounding box center [690, 18] width 16 height 16
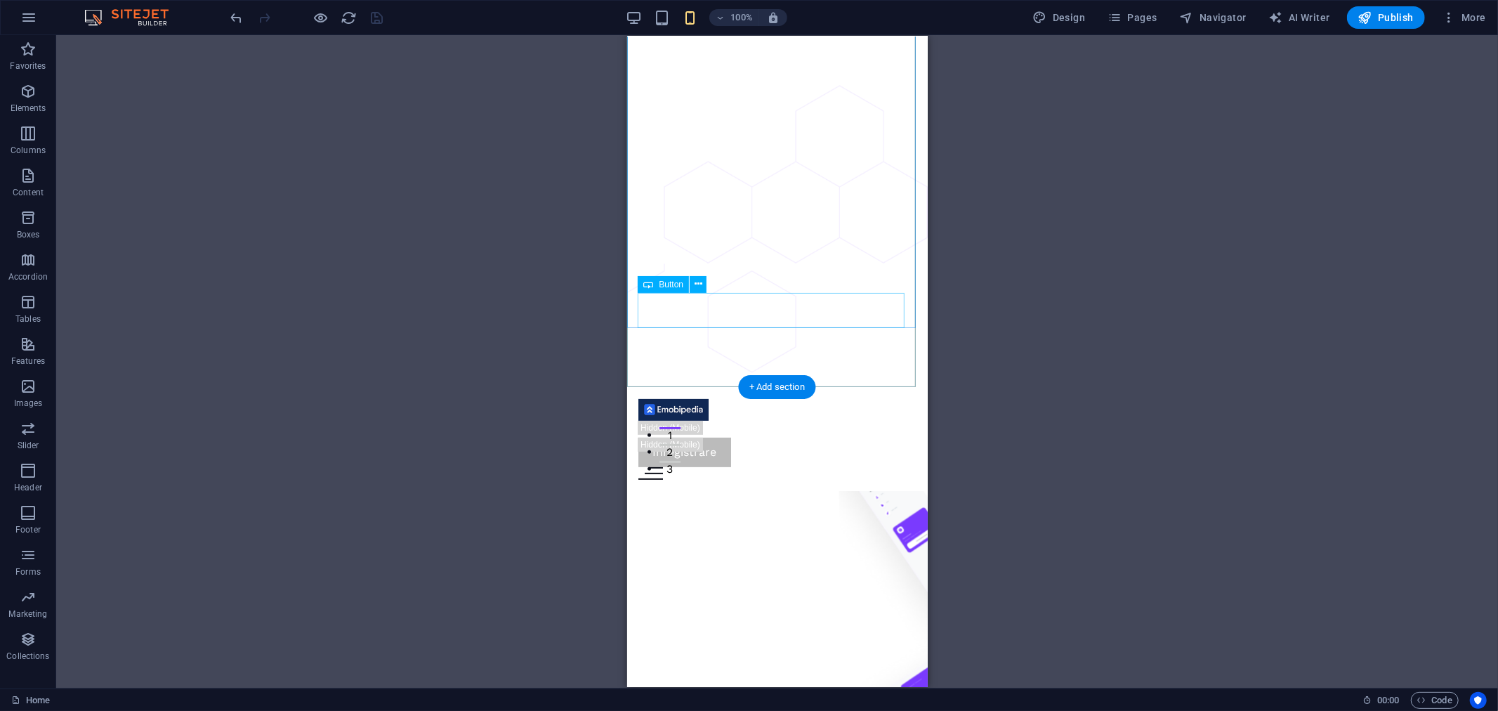
scroll to position [312, 0]
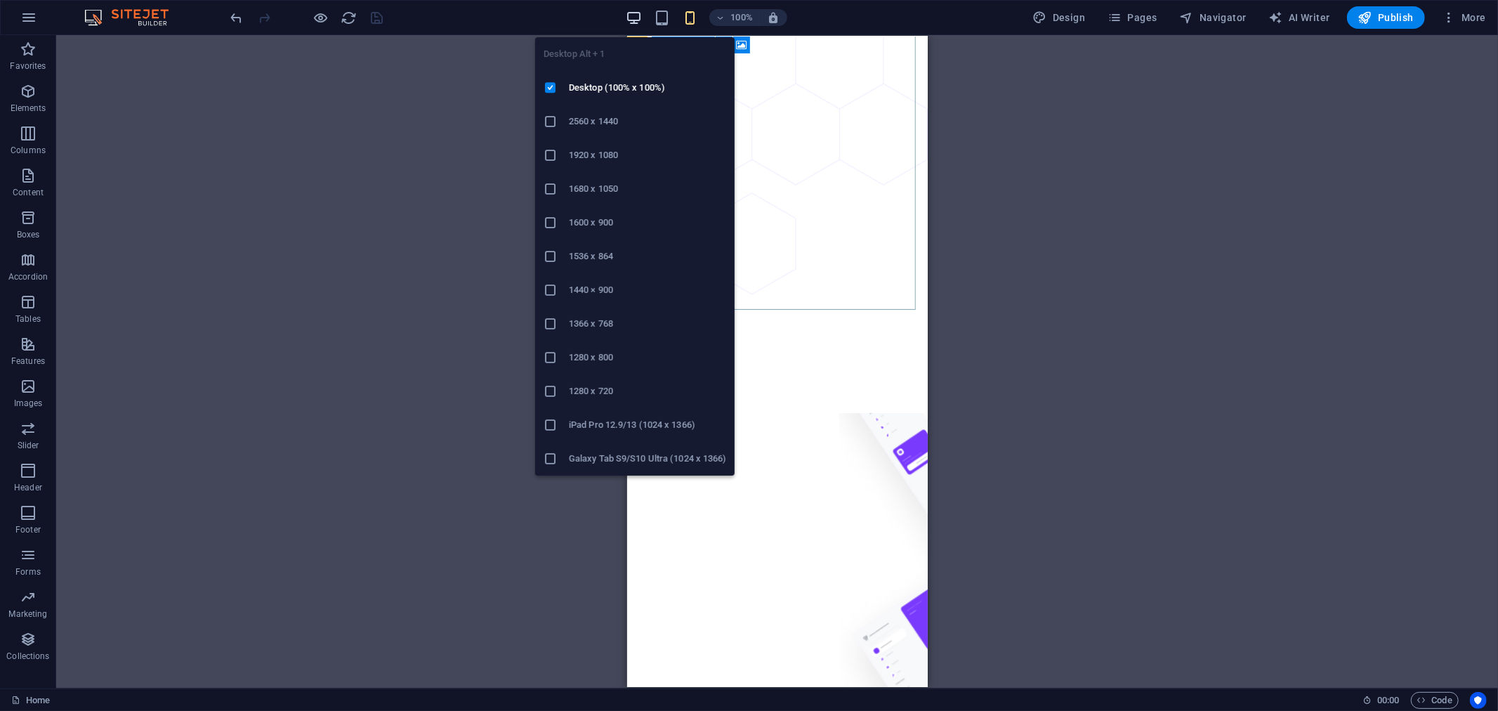
click at [640, 18] on icon "button" at bounding box center [634, 18] width 16 height 16
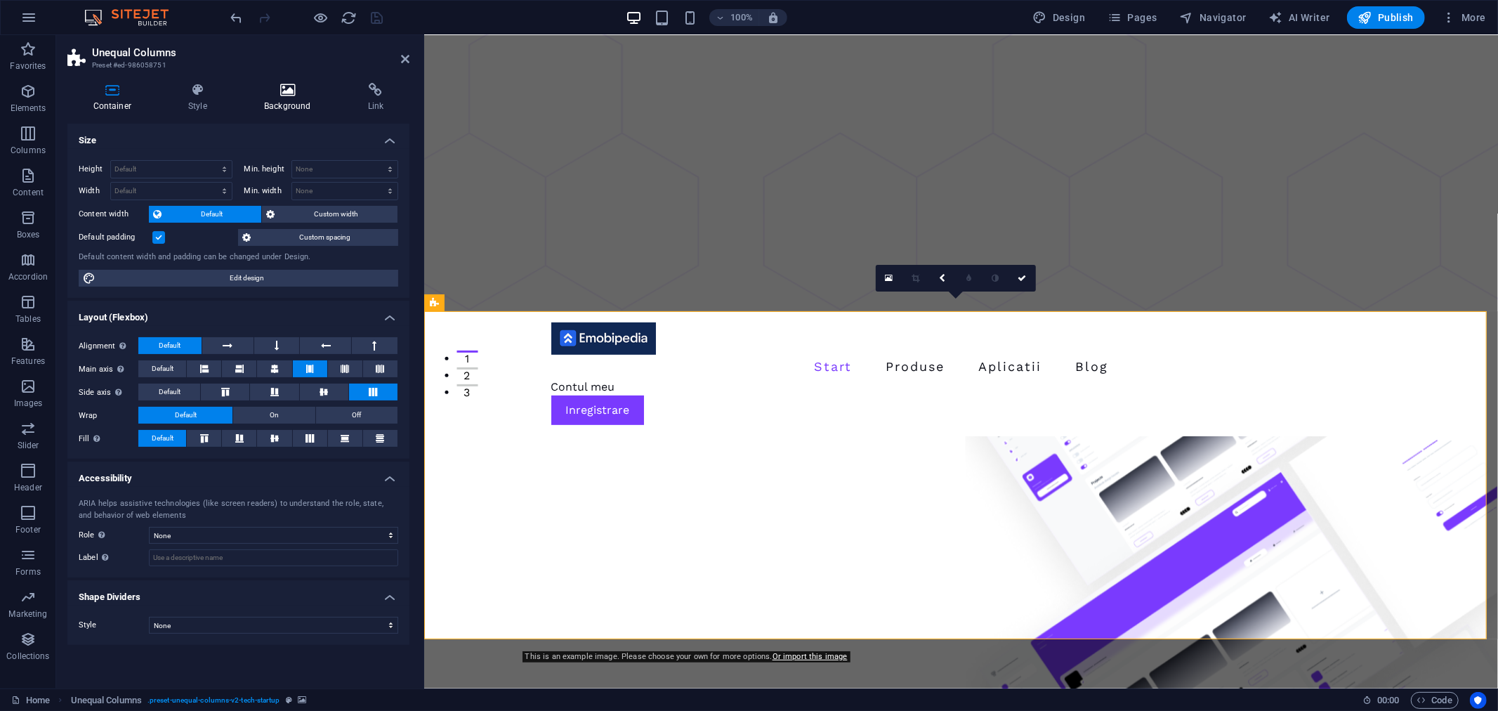
click at [284, 96] on icon at bounding box center [287, 90] width 98 height 14
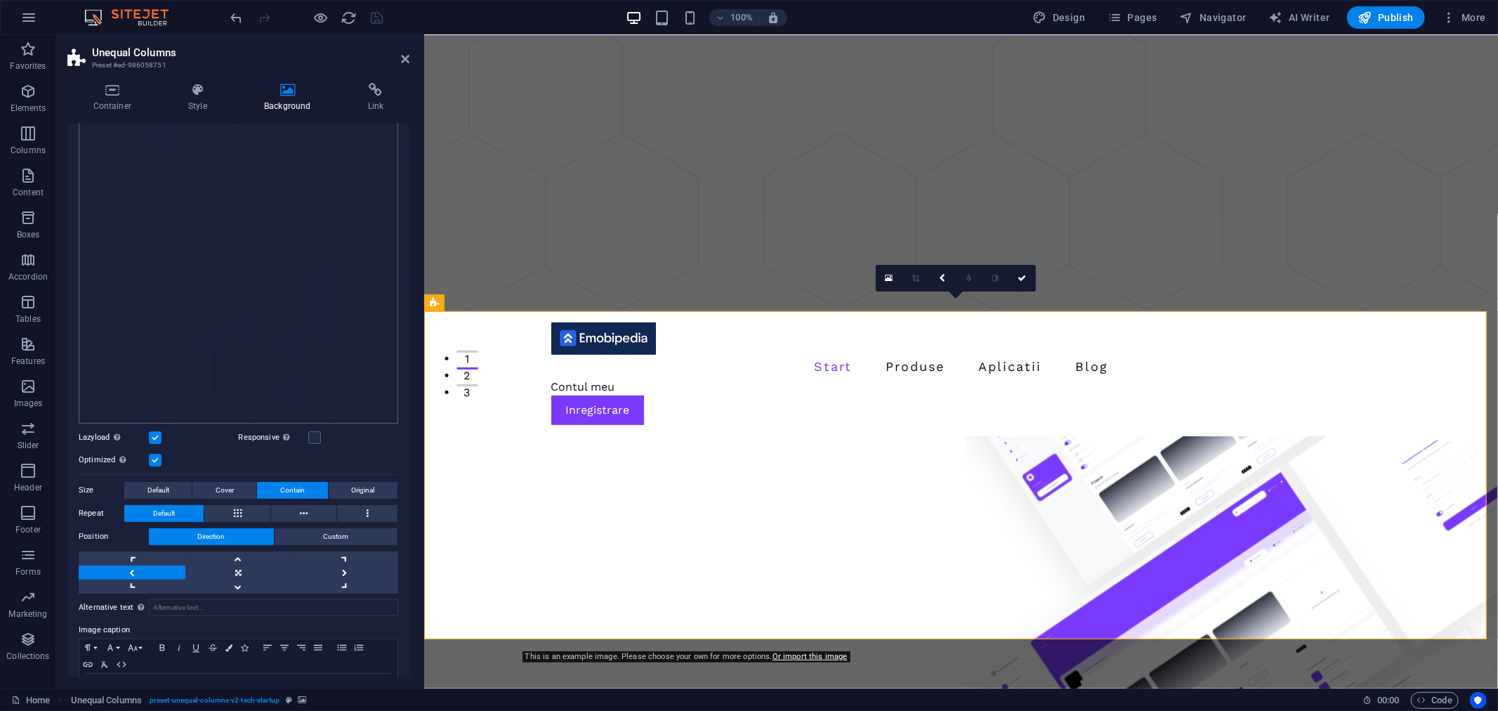
scroll to position [266, 0]
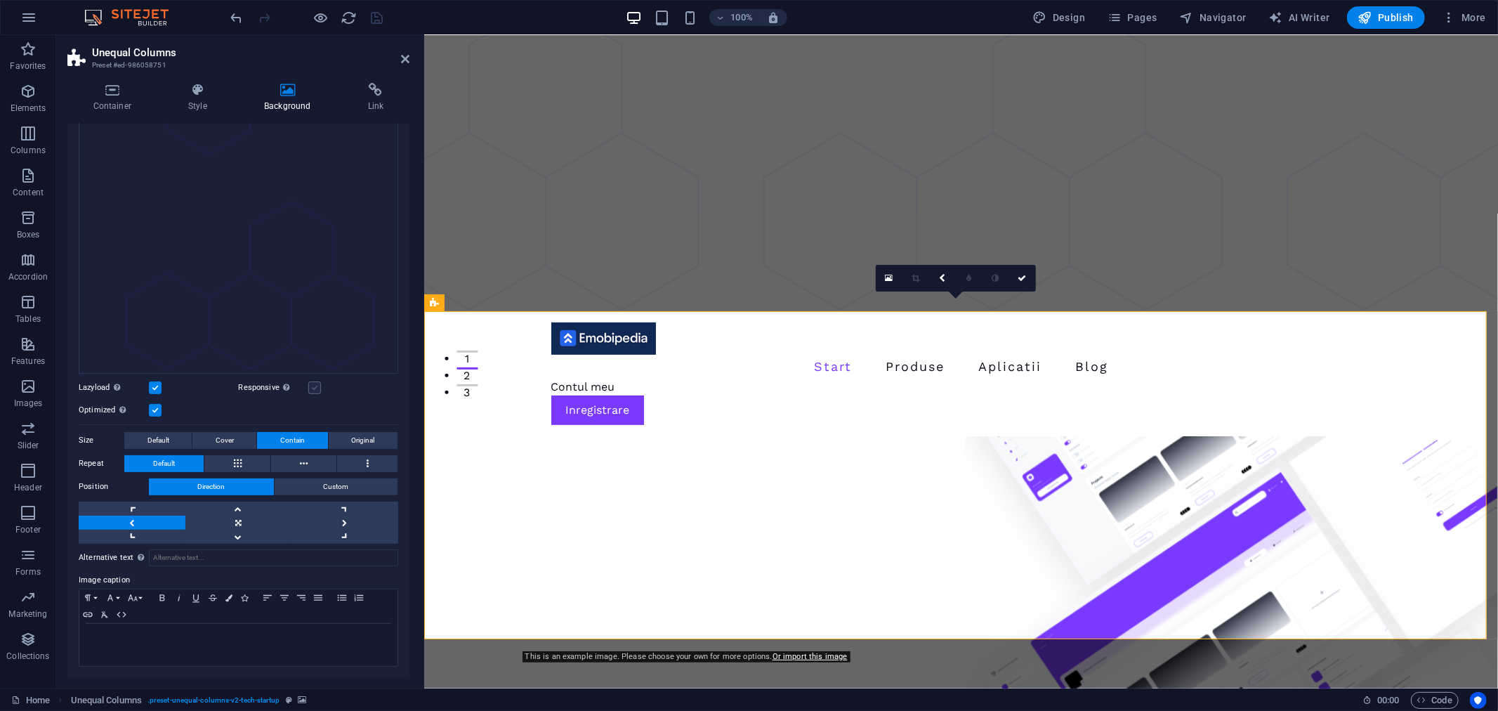
click at [315, 386] on label at bounding box center [314, 387] width 13 height 13
click at [0, 0] on input "Responsive Automatically load retina image and smartphone optimized sizes." at bounding box center [0, 0] width 0 height 0
click at [375, 20] on icon "save" at bounding box center [378, 18] width 16 height 16
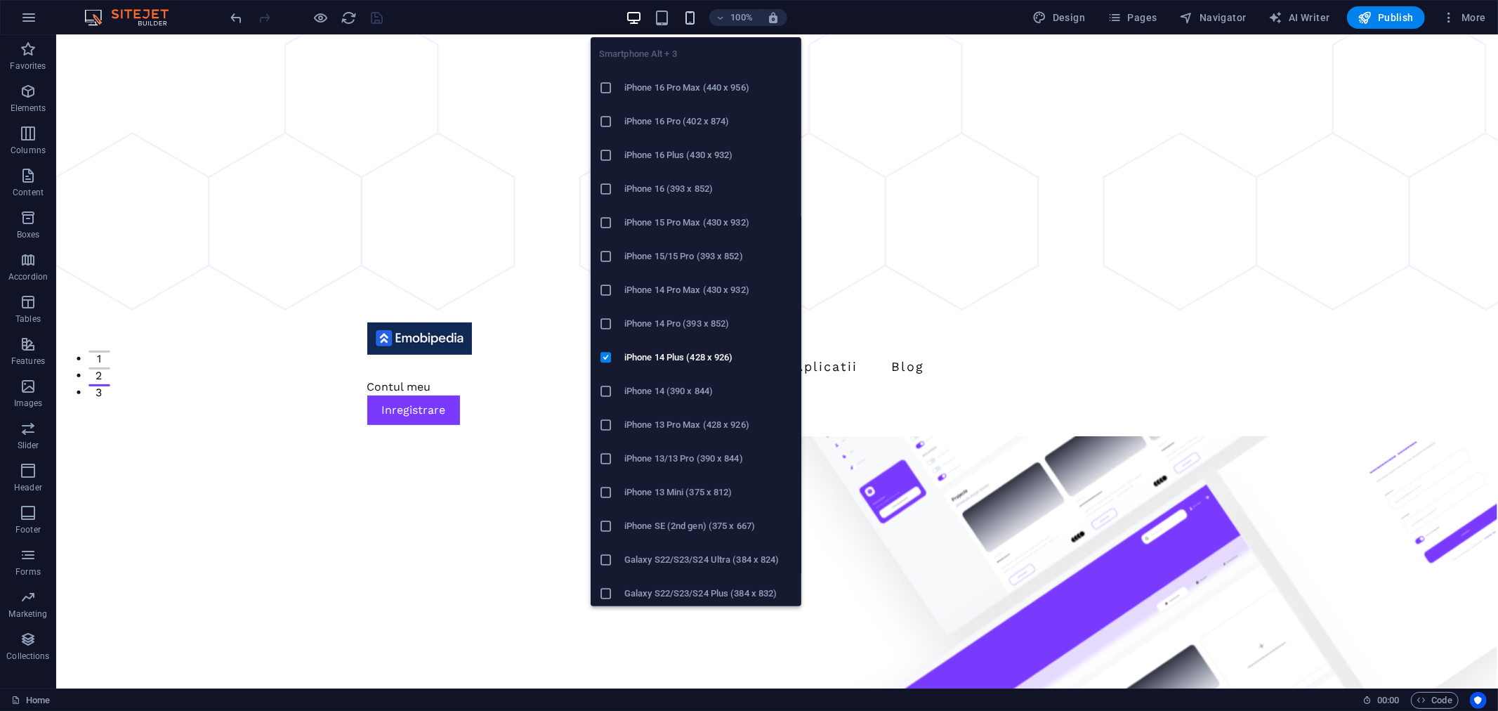
click at [692, 15] on icon "button" at bounding box center [690, 18] width 16 height 16
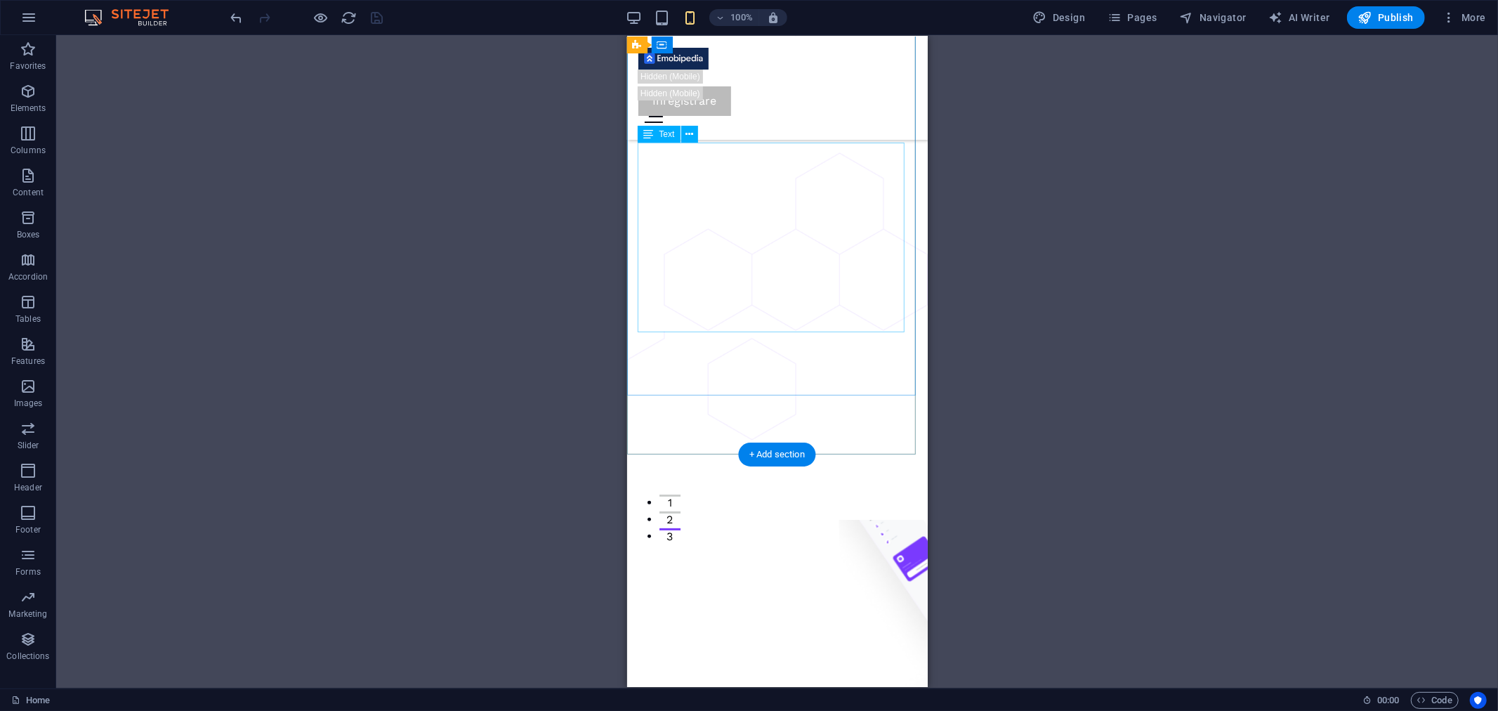
scroll to position [0, 0]
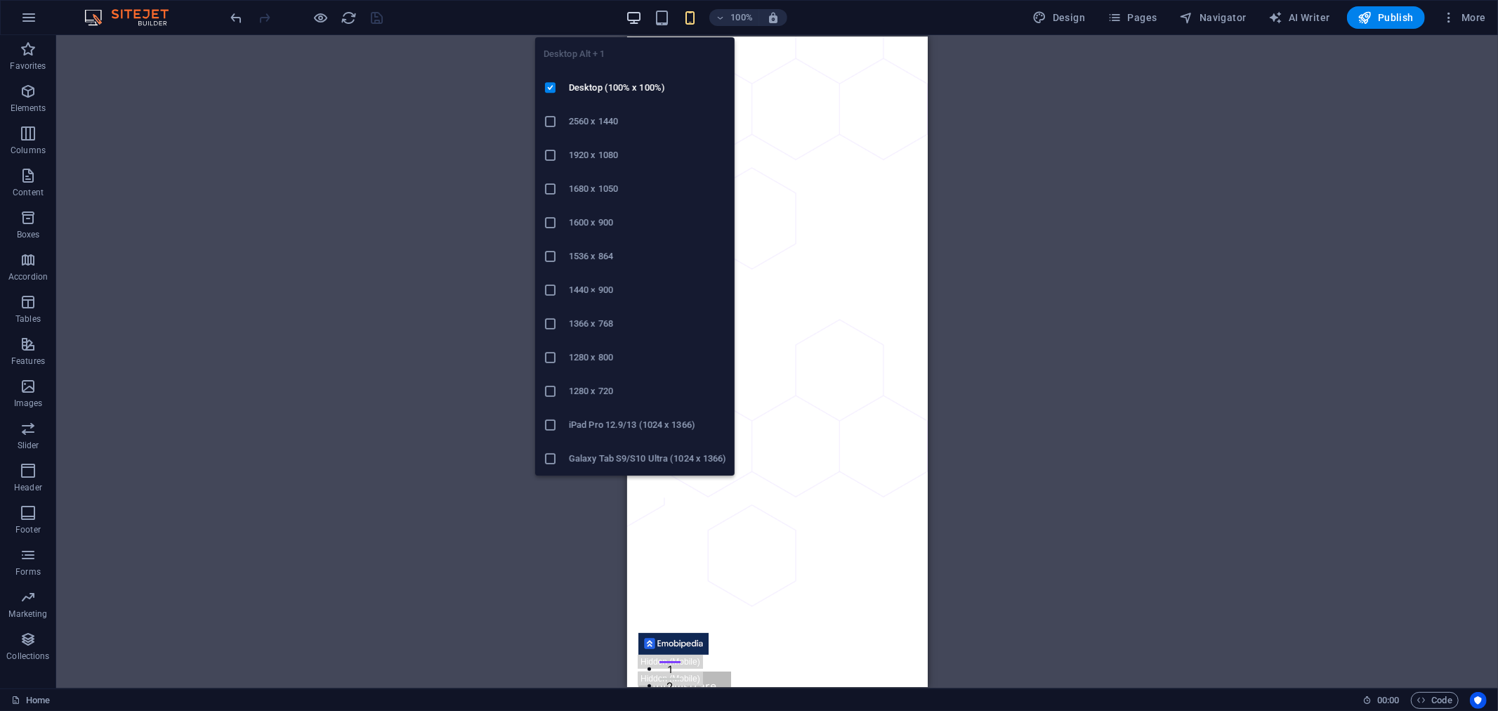
click at [634, 15] on icon "button" at bounding box center [634, 18] width 16 height 16
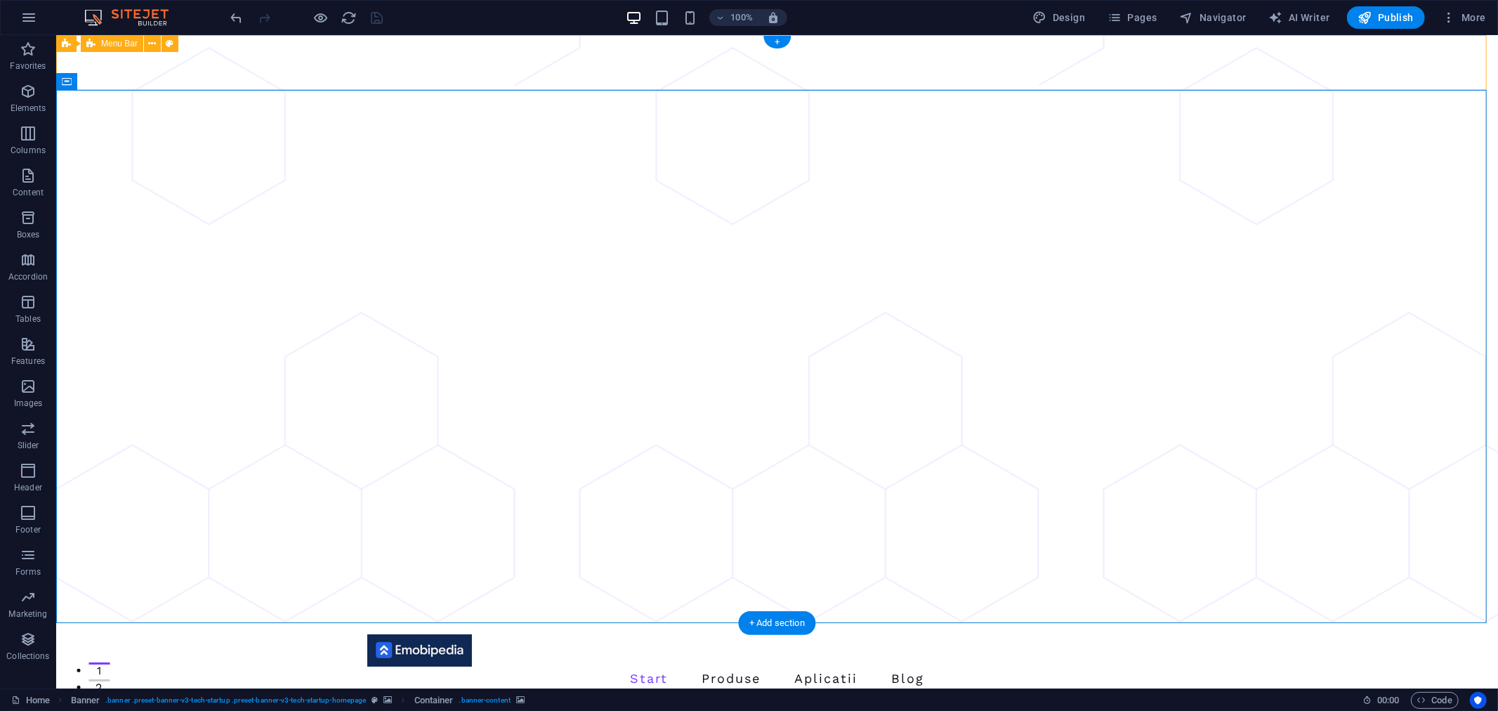
click at [288, 622] on div "Start Produse Aplicatii Blog Contul meu Inregistrare Menu" at bounding box center [776, 684] width 1442 height 125
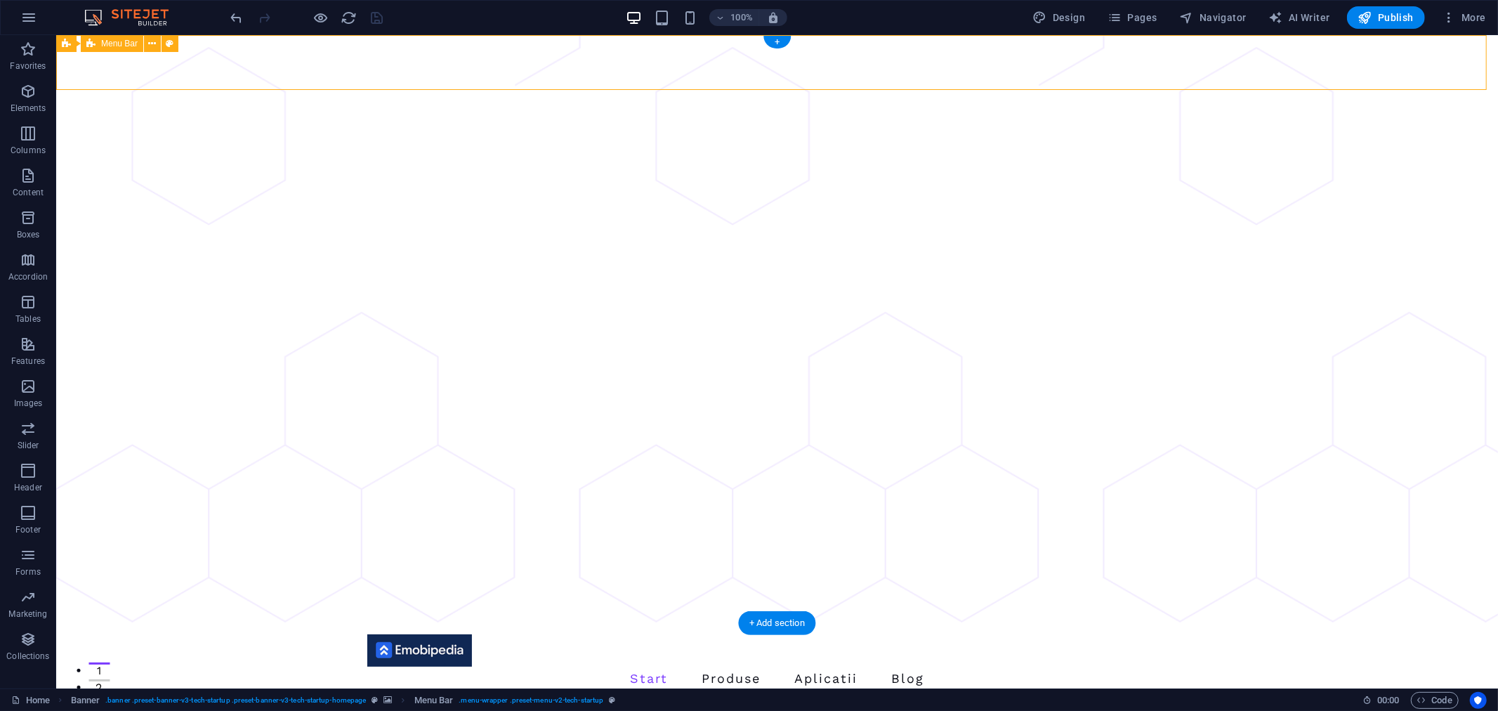
click at [289, 622] on div "Start Produse Aplicatii Blog Contul meu Inregistrare Menu" at bounding box center [776, 684] width 1442 height 125
click at [290, 622] on div "Start Produse Aplicatii Blog Contul meu Inregistrare Menu" at bounding box center [776, 684] width 1442 height 125
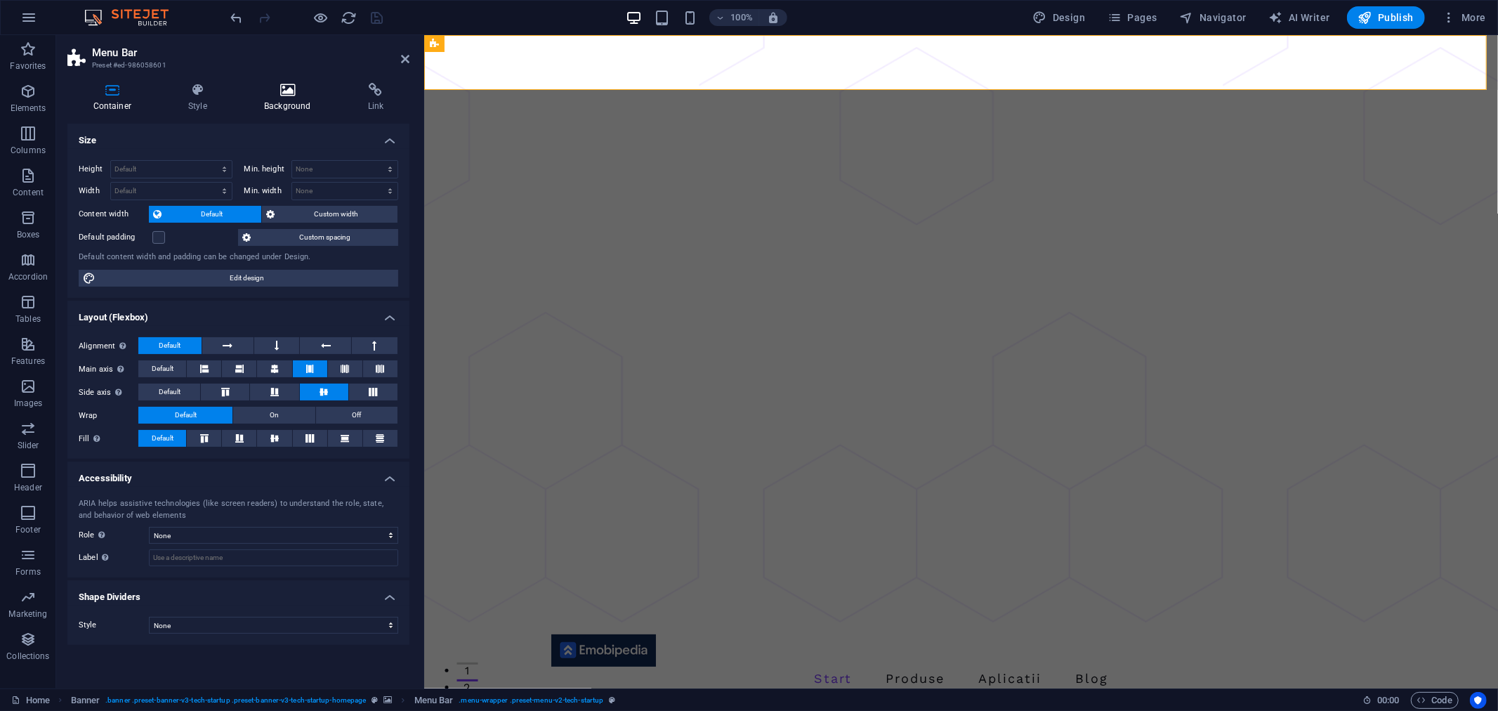
click at [290, 95] on icon at bounding box center [287, 90] width 98 height 14
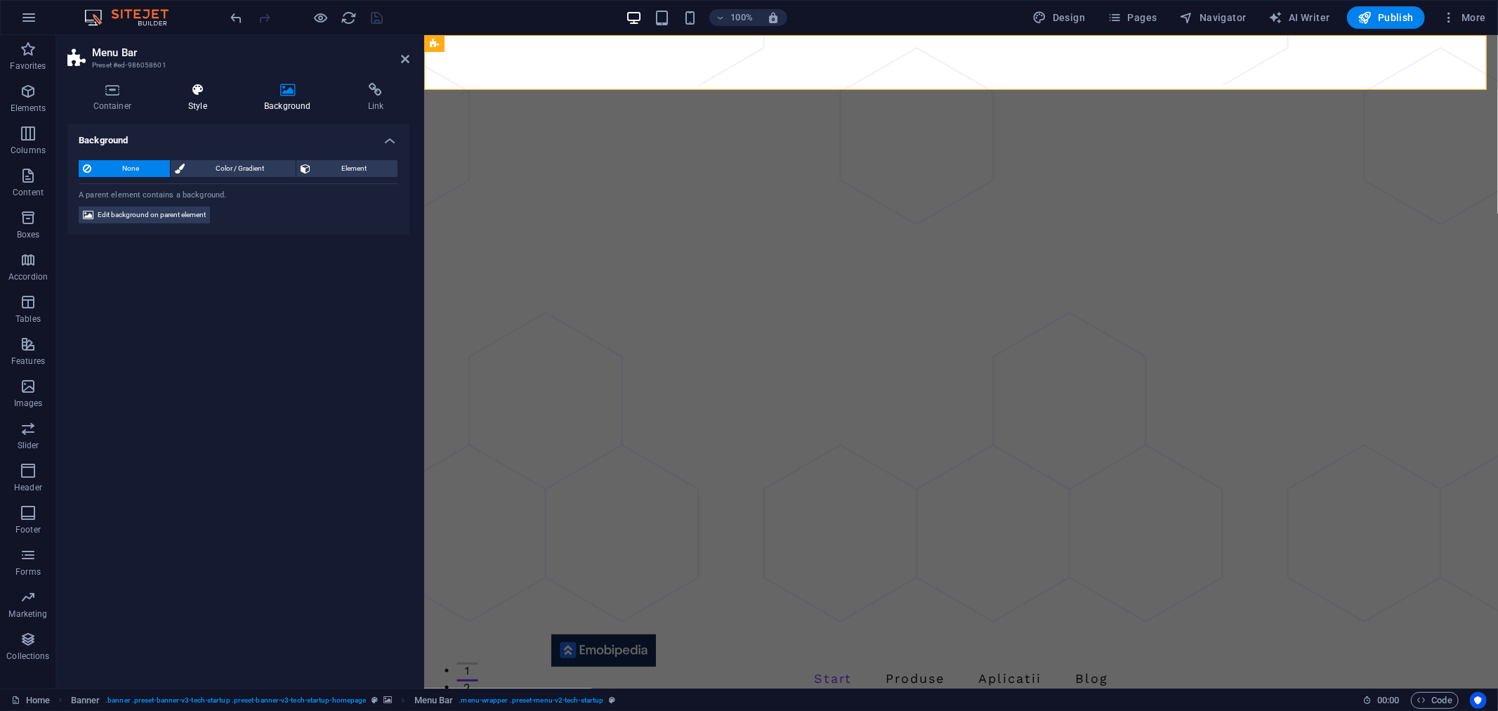
click at [195, 95] on icon at bounding box center [198, 90] width 70 height 14
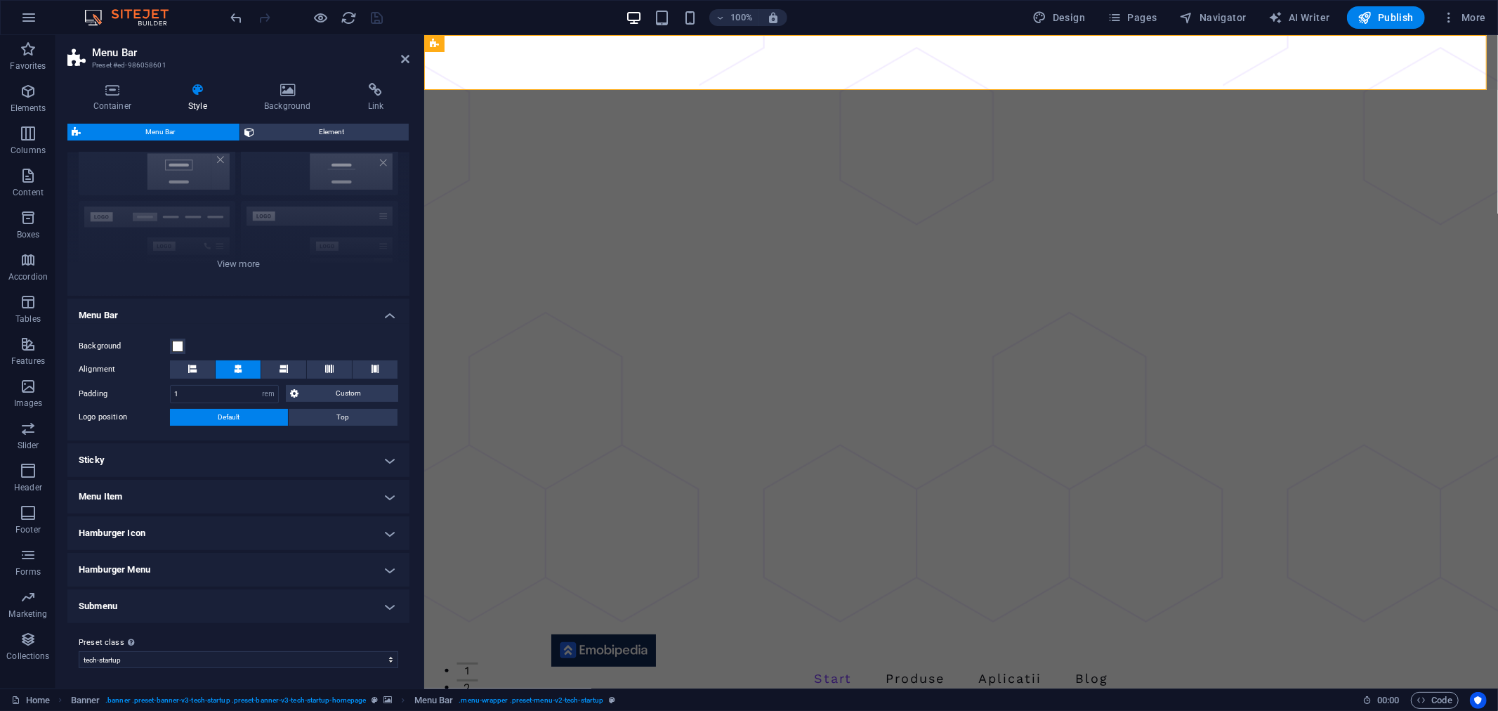
scroll to position [93, 0]
click at [268, 532] on h4 "Hamburger Icon" at bounding box center [238, 533] width 342 height 34
click at [178, 580] on label at bounding box center [176, 580] width 13 height 13
click at [0, 0] on input "Show always Shows the trigger for all viewports." at bounding box center [0, 0] width 0 height 0
click at [176, 578] on label at bounding box center [176, 580] width 13 height 13
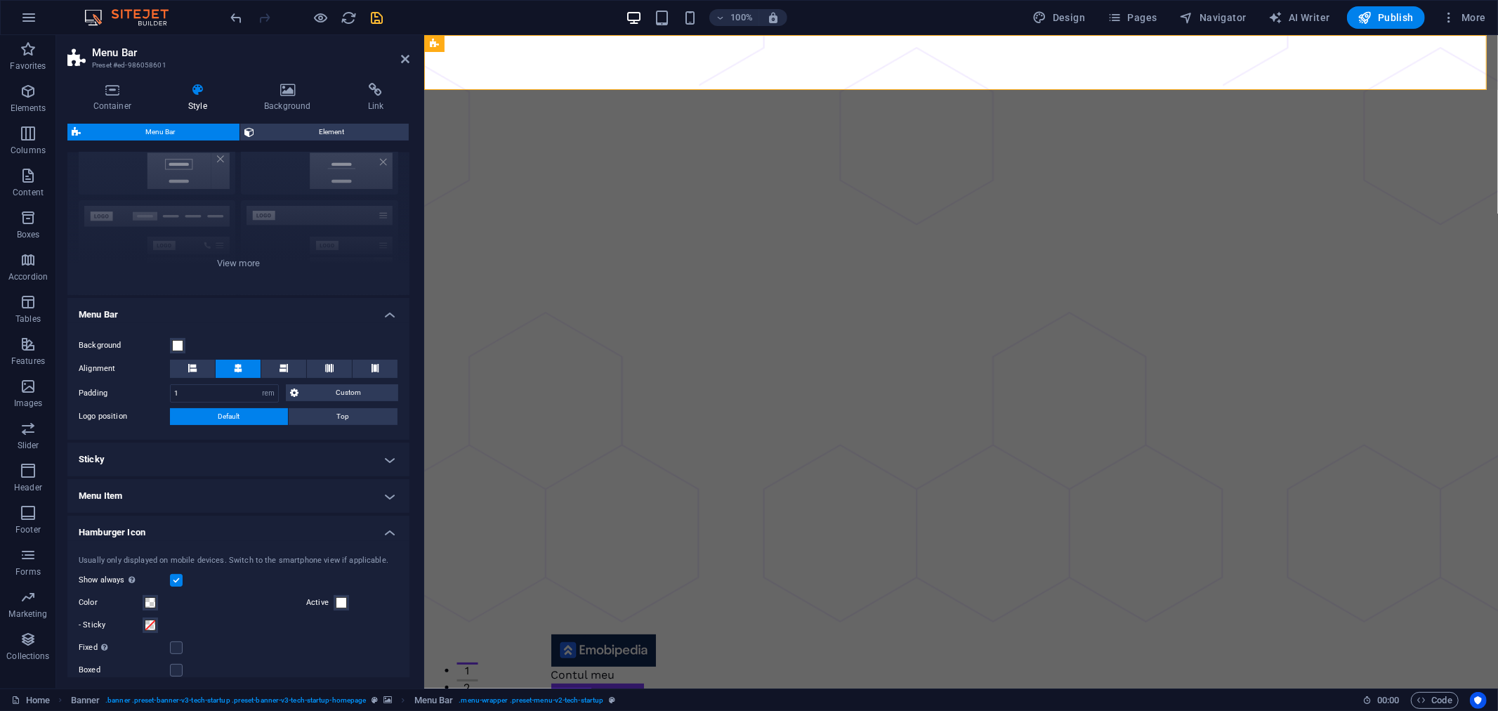
click at [0, 0] on input "Show always Shows the trigger for all viewports." at bounding box center [0, 0] width 0 height 0
click at [176, 578] on label at bounding box center [176, 580] width 13 height 13
click at [0, 0] on input "Show always Shows the trigger for all viewports." at bounding box center [0, 0] width 0 height 0
click at [340, 601] on span at bounding box center [341, 602] width 11 height 11
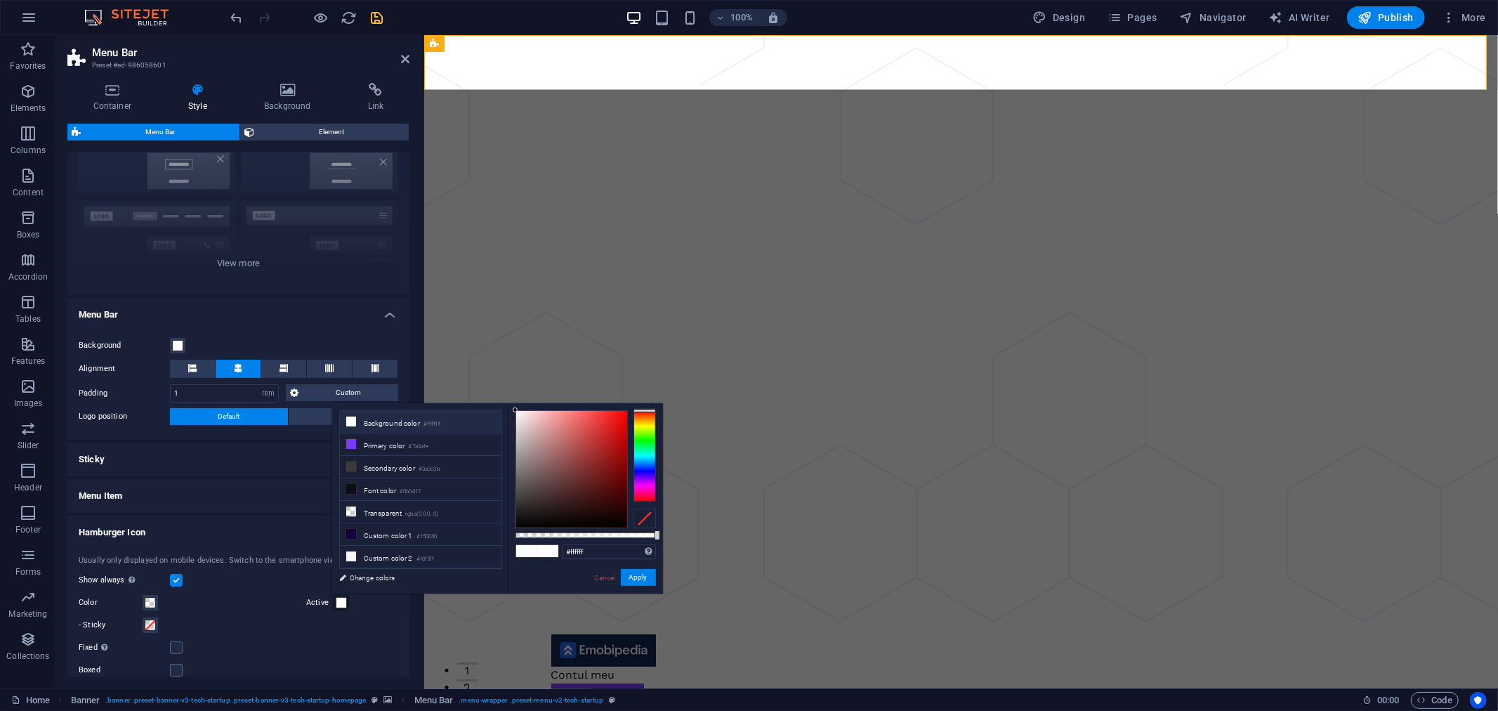
click at [251, 621] on div "- Sticky" at bounding box center [239, 625] width 320 height 17
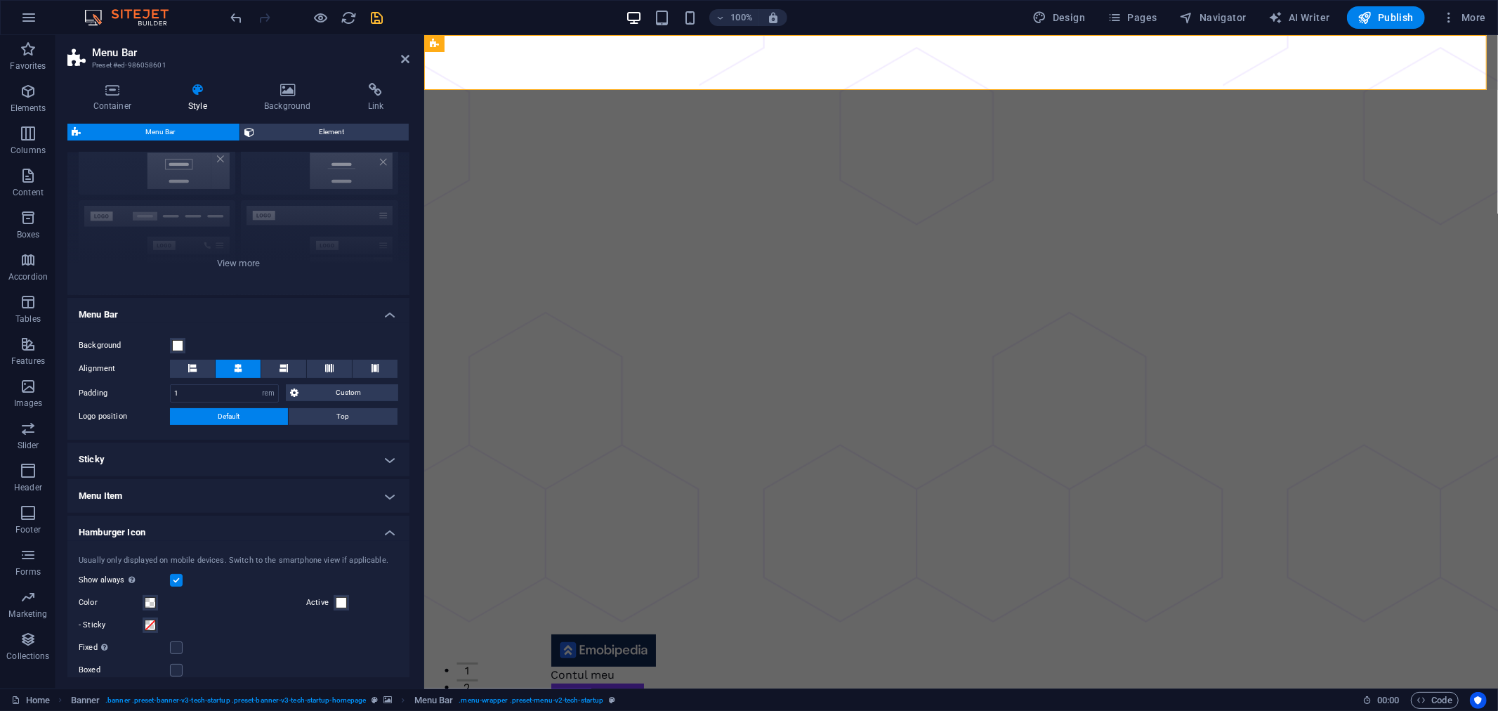
click at [174, 576] on label at bounding box center [176, 580] width 13 height 13
click at [0, 0] on input "Show always Shows the trigger for all viewports." at bounding box center [0, 0] width 0 height 0
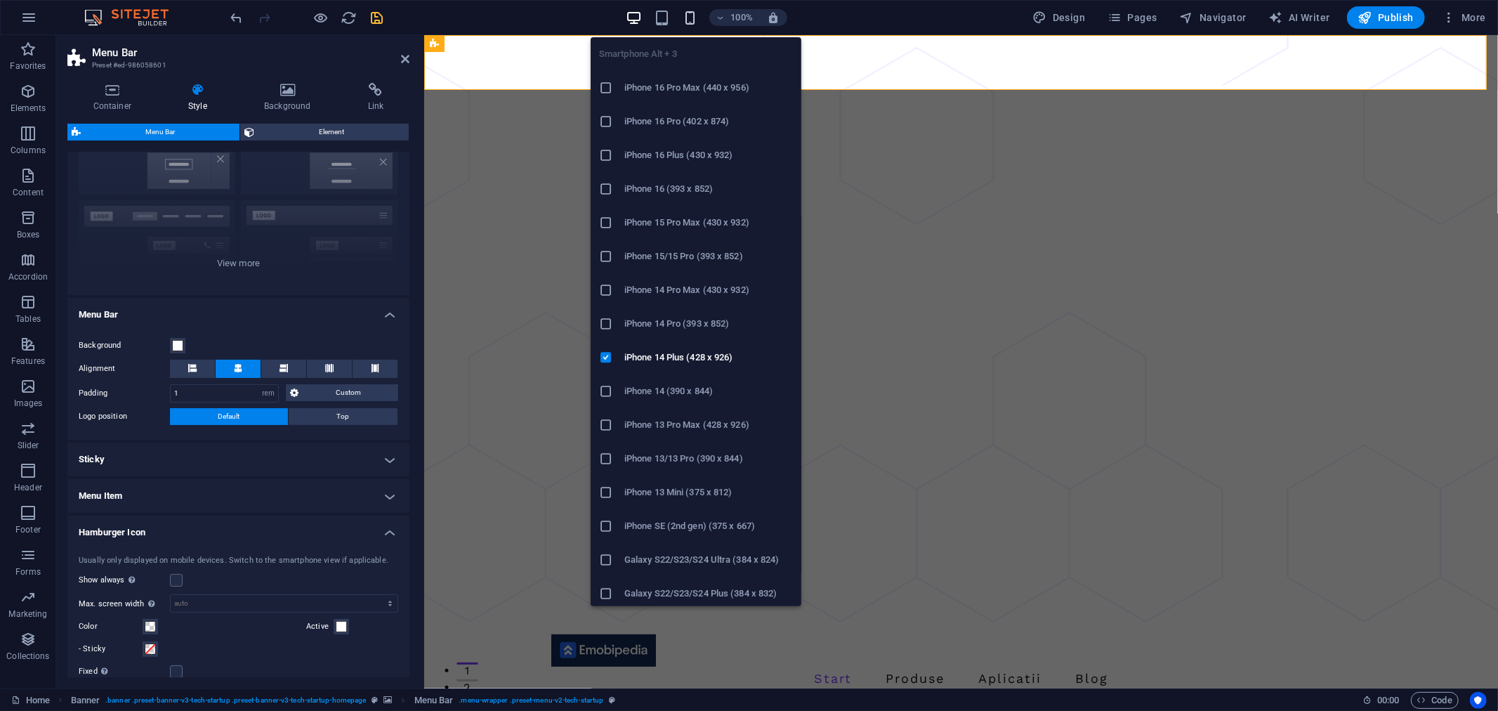
click at [688, 11] on icon "button" at bounding box center [690, 18] width 16 height 16
type input "35"
type input "2"
type input "6"
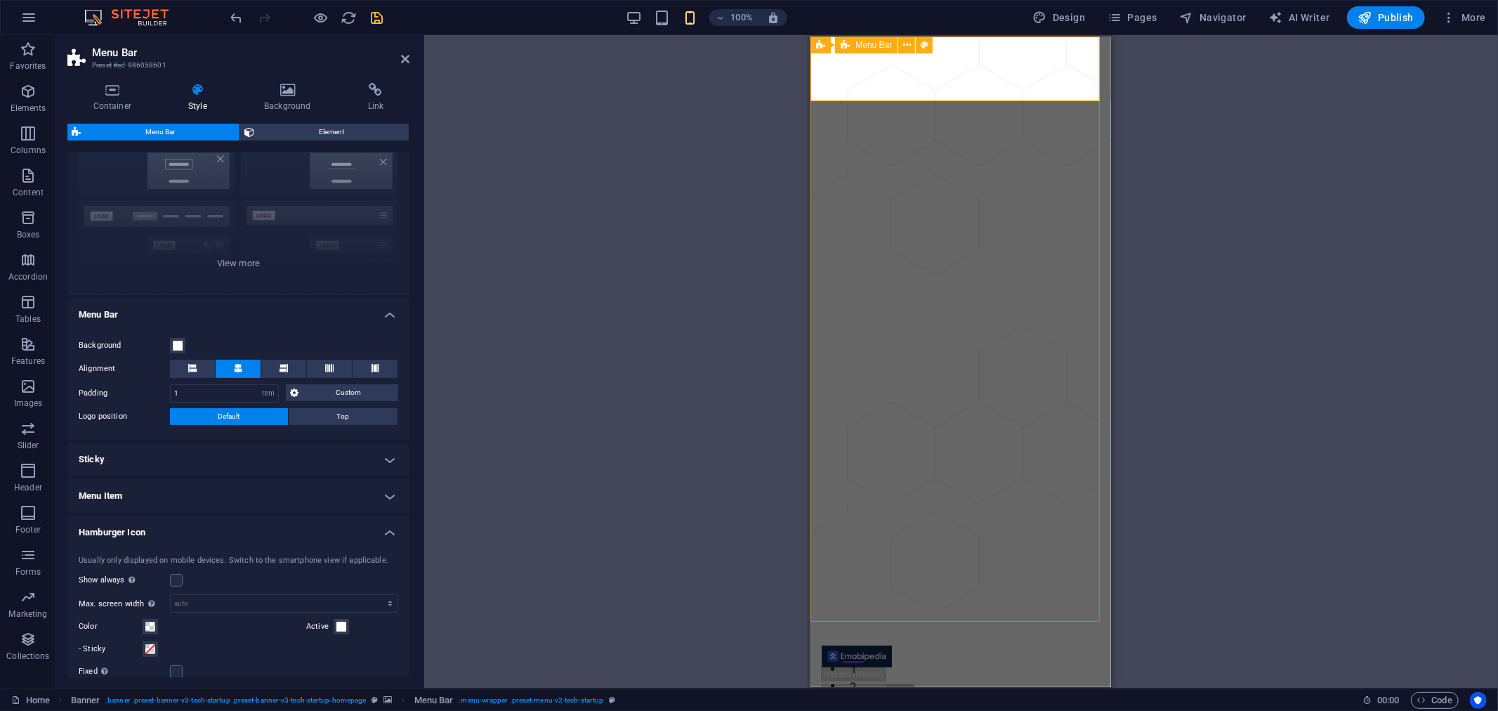
click at [969, 634] on div "Start Produse Aplicatii Blog Contul meu Inregistrare Menu" at bounding box center [961, 685] width 301 height 103
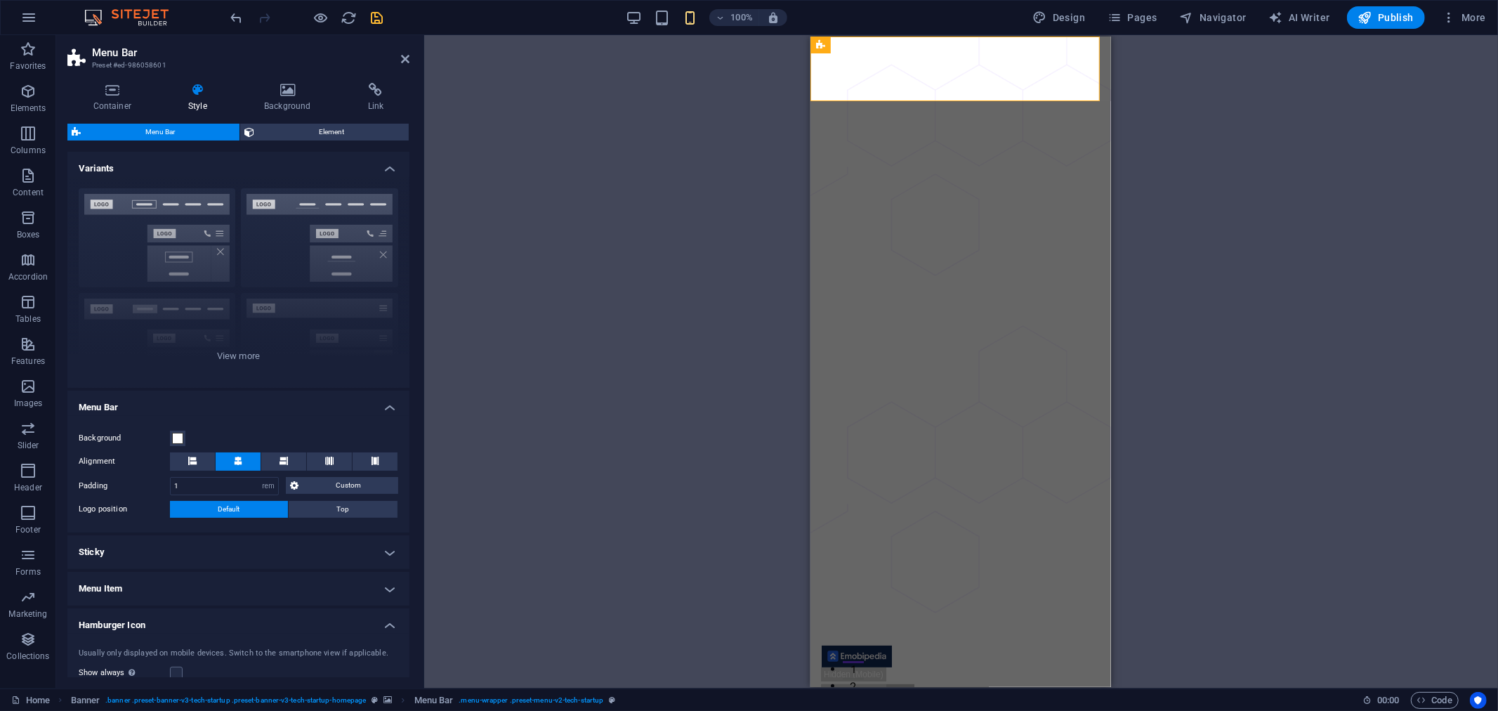
scroll to position [0, 0]
click at [565, 177] on div "H1 Banner Container Container Menu Banner Menu Bar Text Spacer Spacer Button Sp…" at bounding box center [961, 361] width 1074 height 653
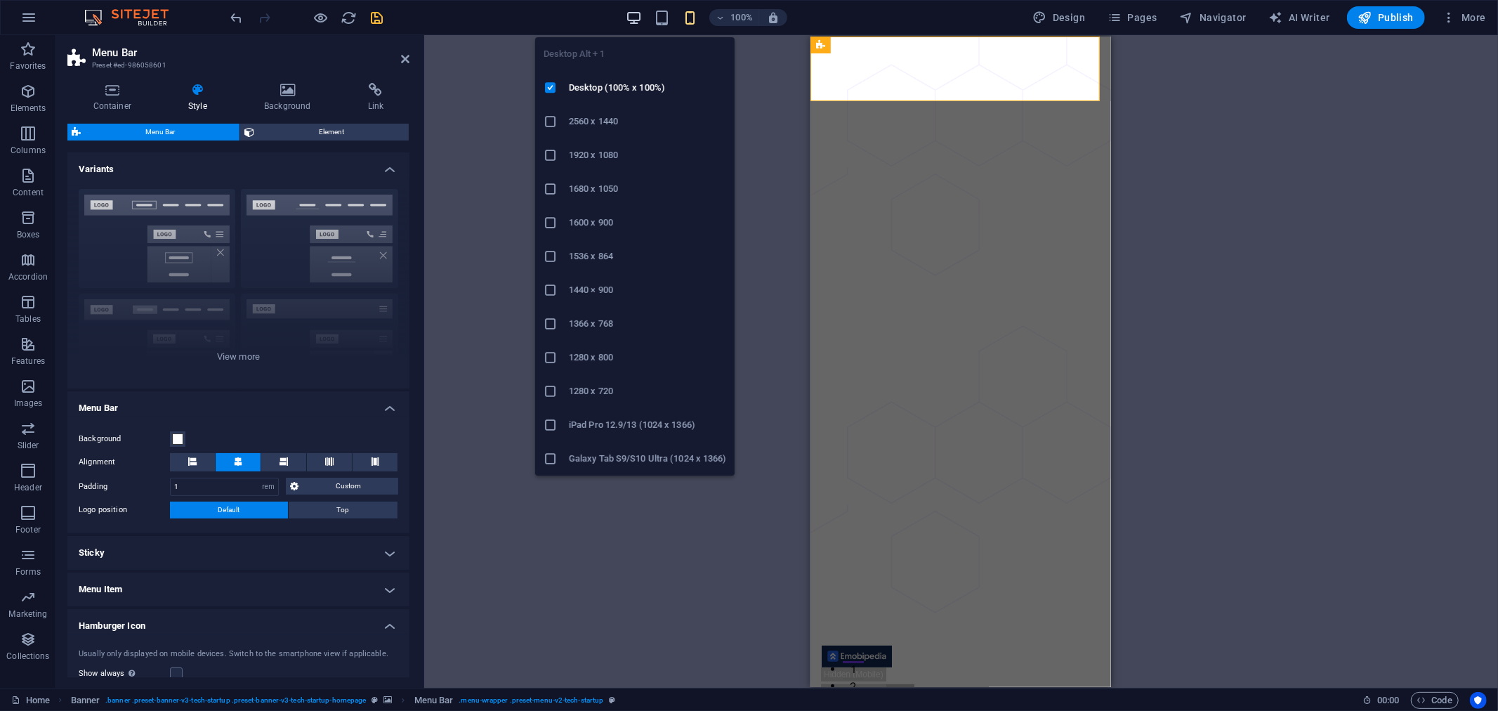
click at [636, 18] on icon "button" at bounding box center [634, 18] width 16 height 16
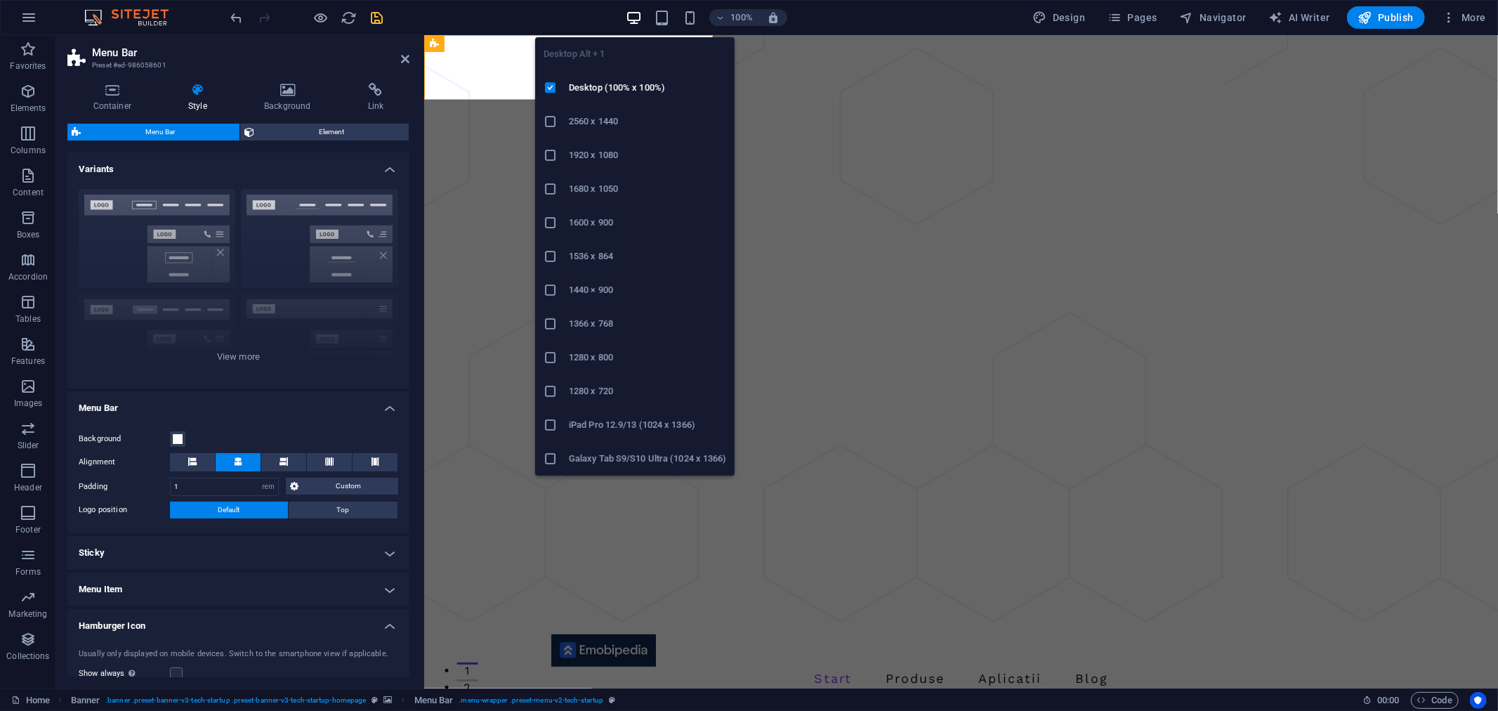
type input "50"
type input "4"
type input "10"
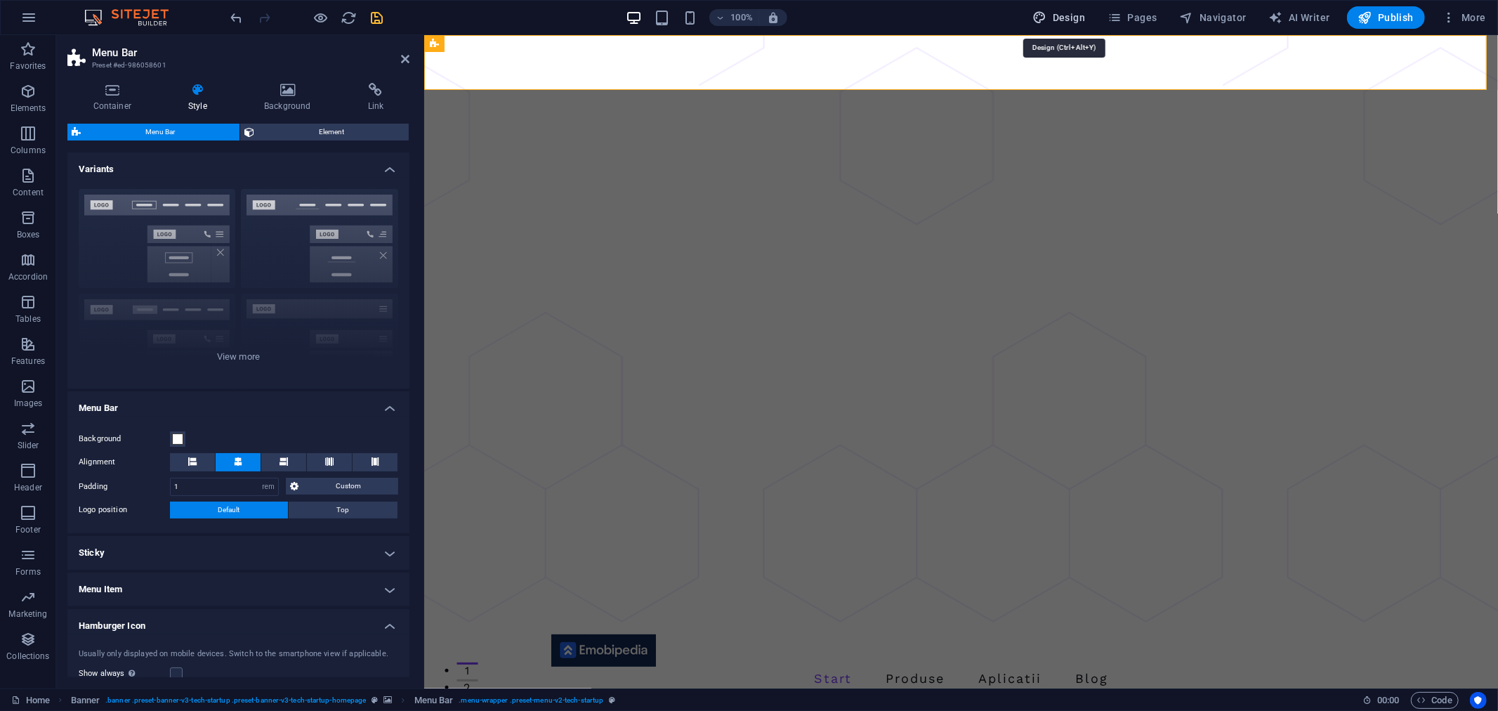
click at [1083, 11] on span "Design" at bounding box center [1059, 18] width 53 height 14
select select "px"
select select "400"
select select "px"
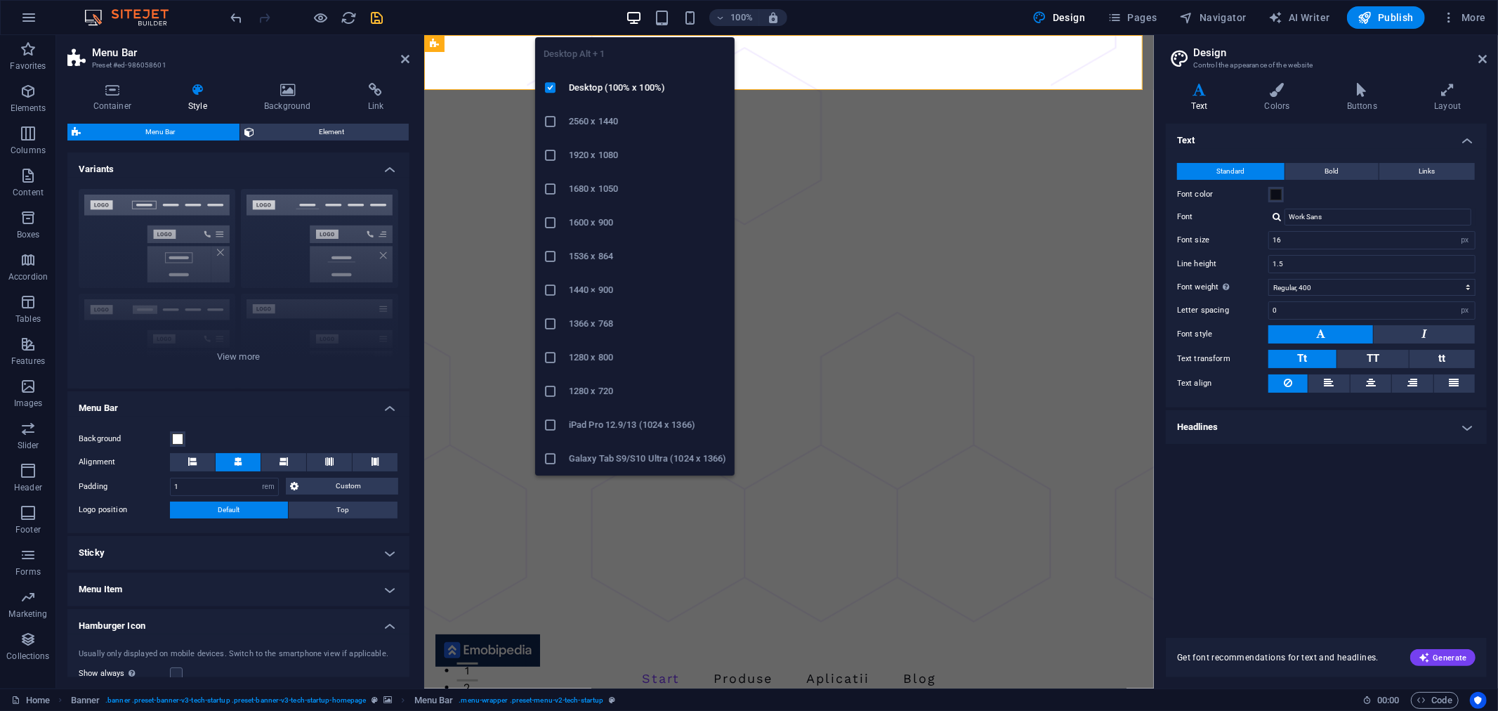
click at [632, 11] on icon "button" at bounding box center [634, 18] width 16 height 16
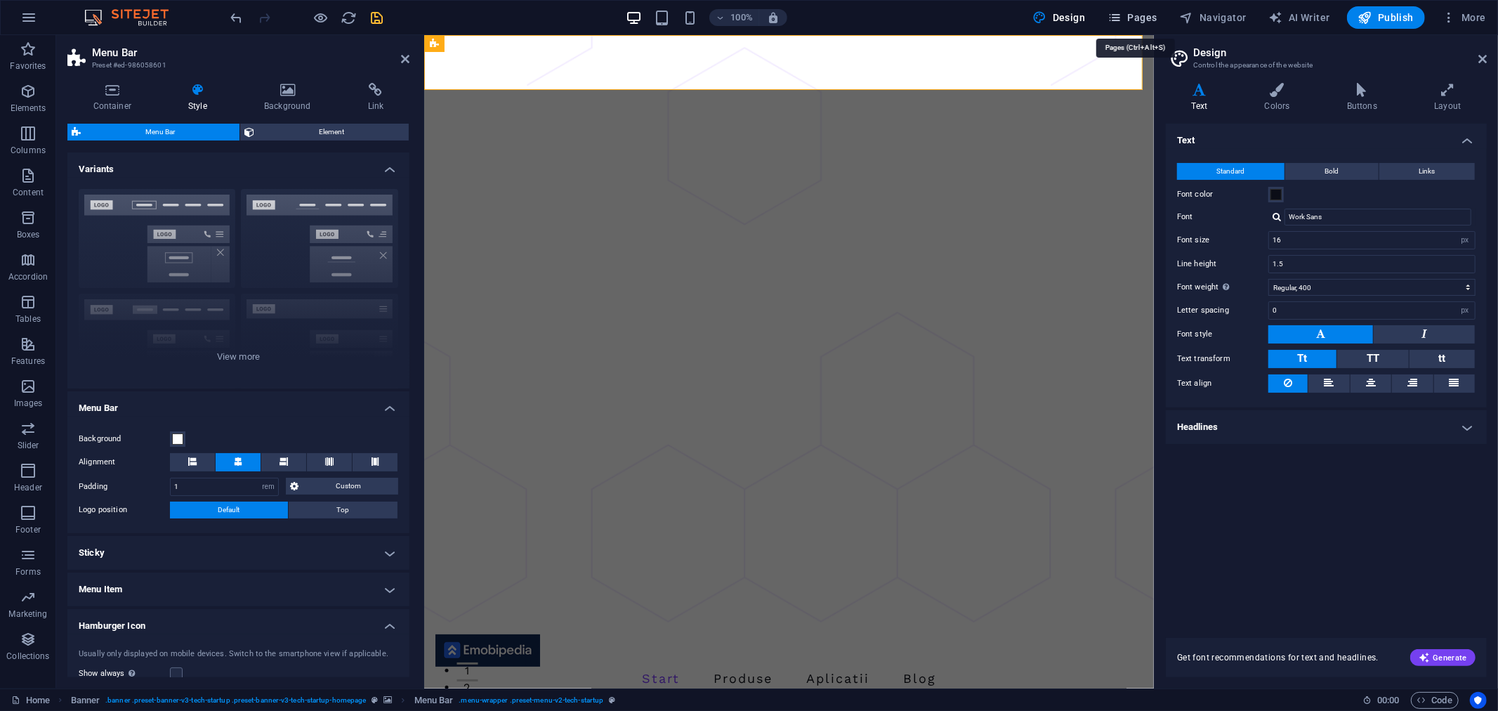
click at [1131, 15] on span "Pages" at bounding box center [1132, 18] width 49 height 14
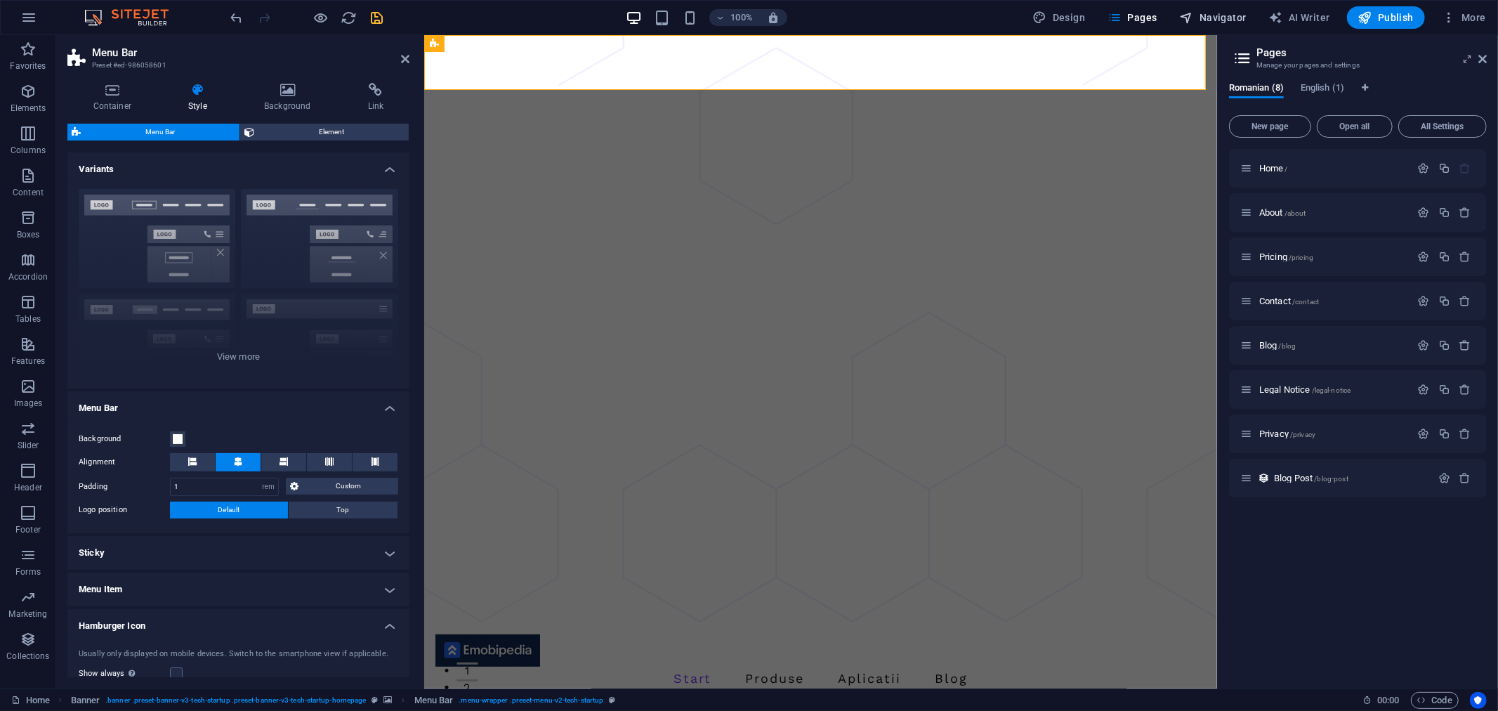
click at [1214, 13] on span "Navigator" at bounding box center [1213, 18] width 67 height 14
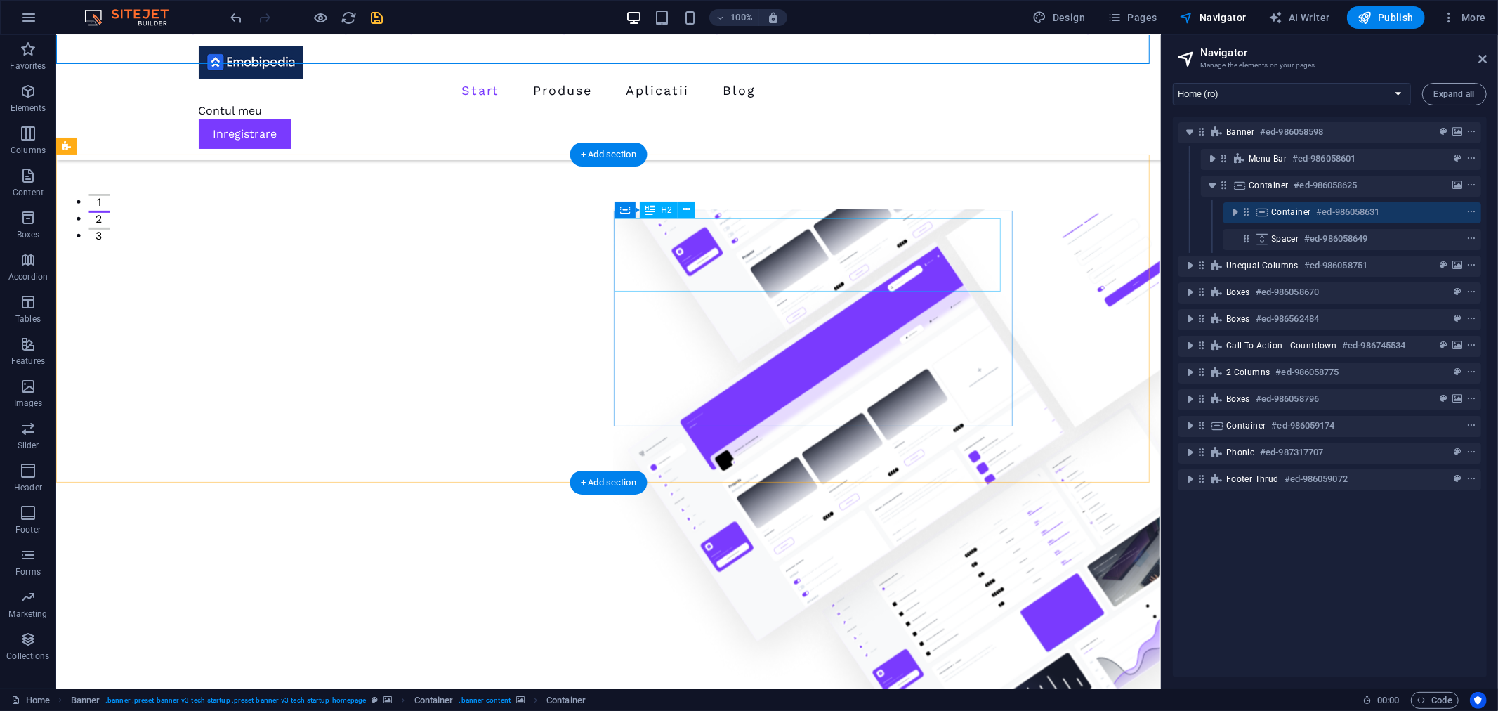
scroll to position [468, 0]
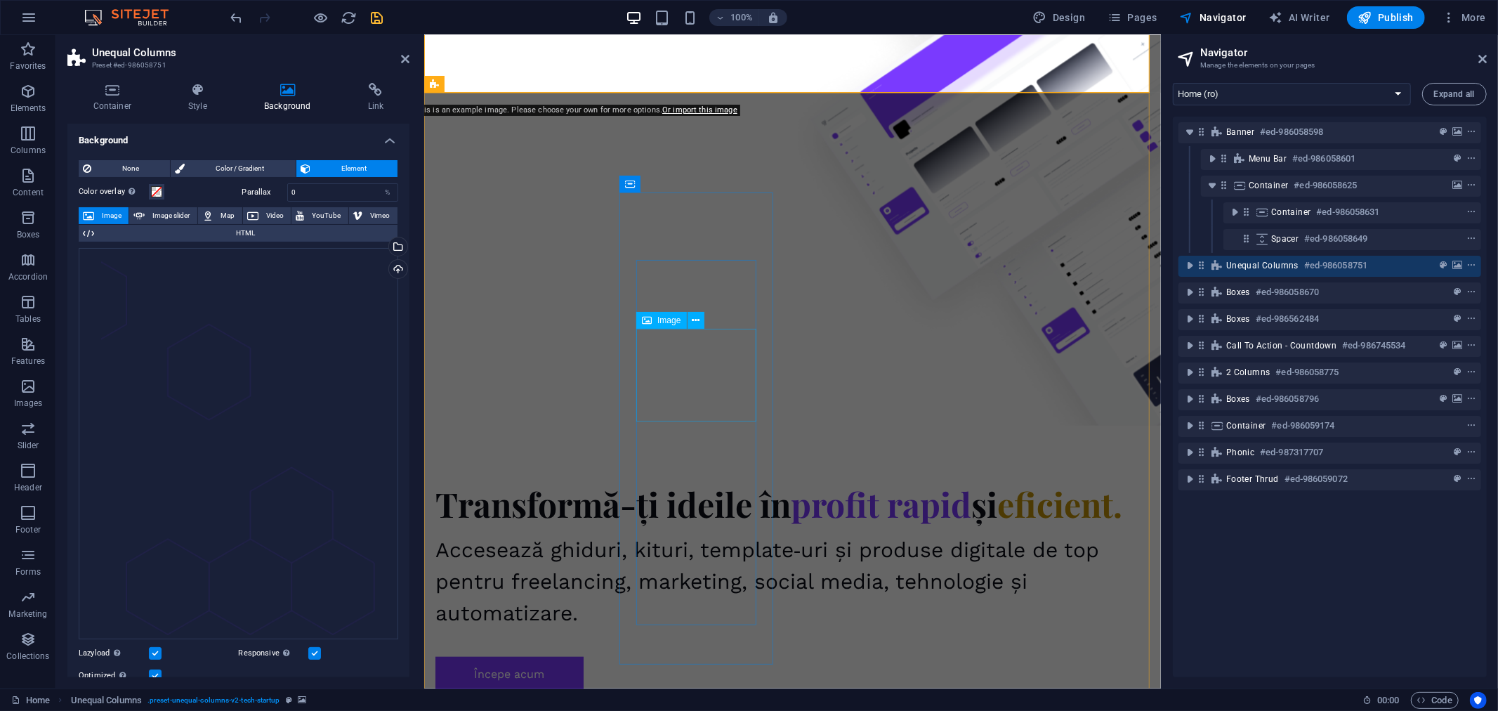
scroll to position [858, 0]
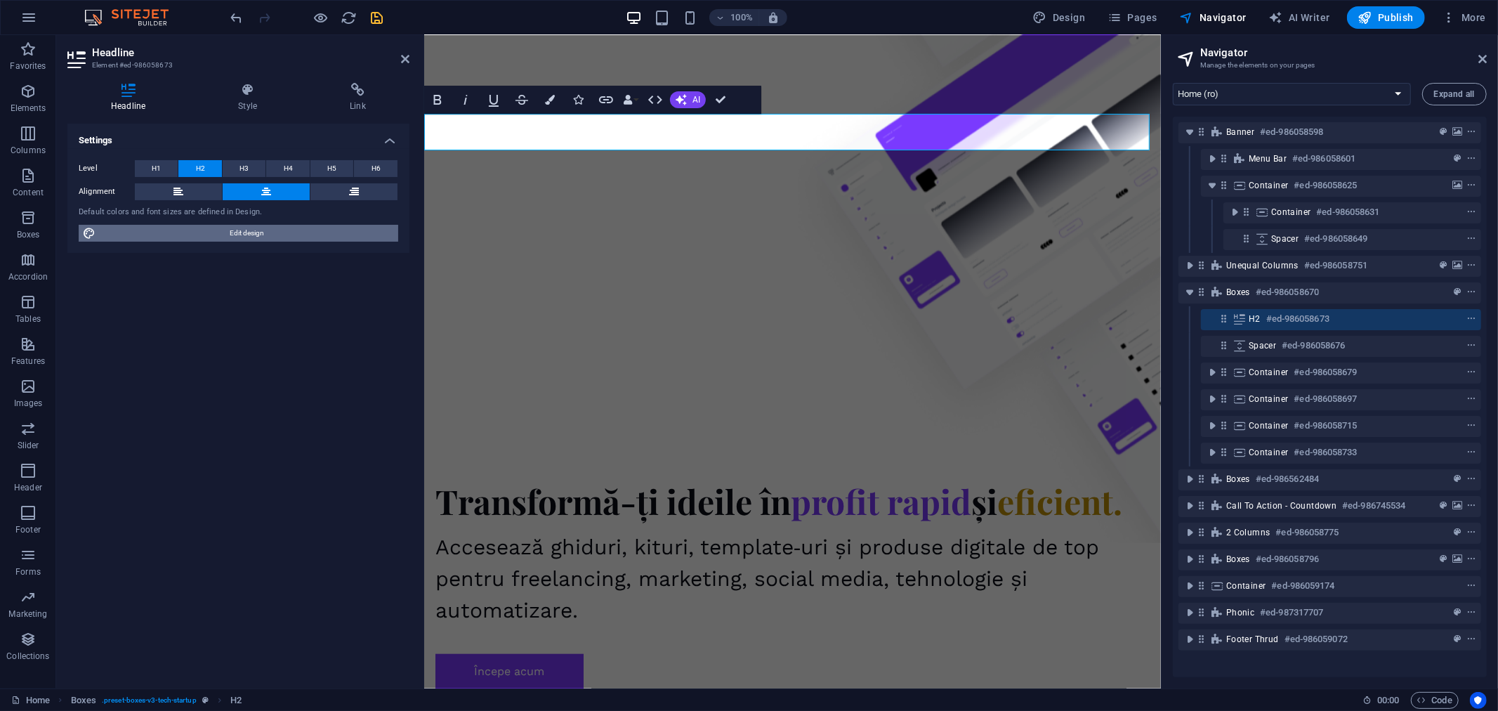
click at [264, 235] on span "Edit design" at bounding box center [247, 233] width 294 height 17
select select "px"
select select "400"
select select "px"
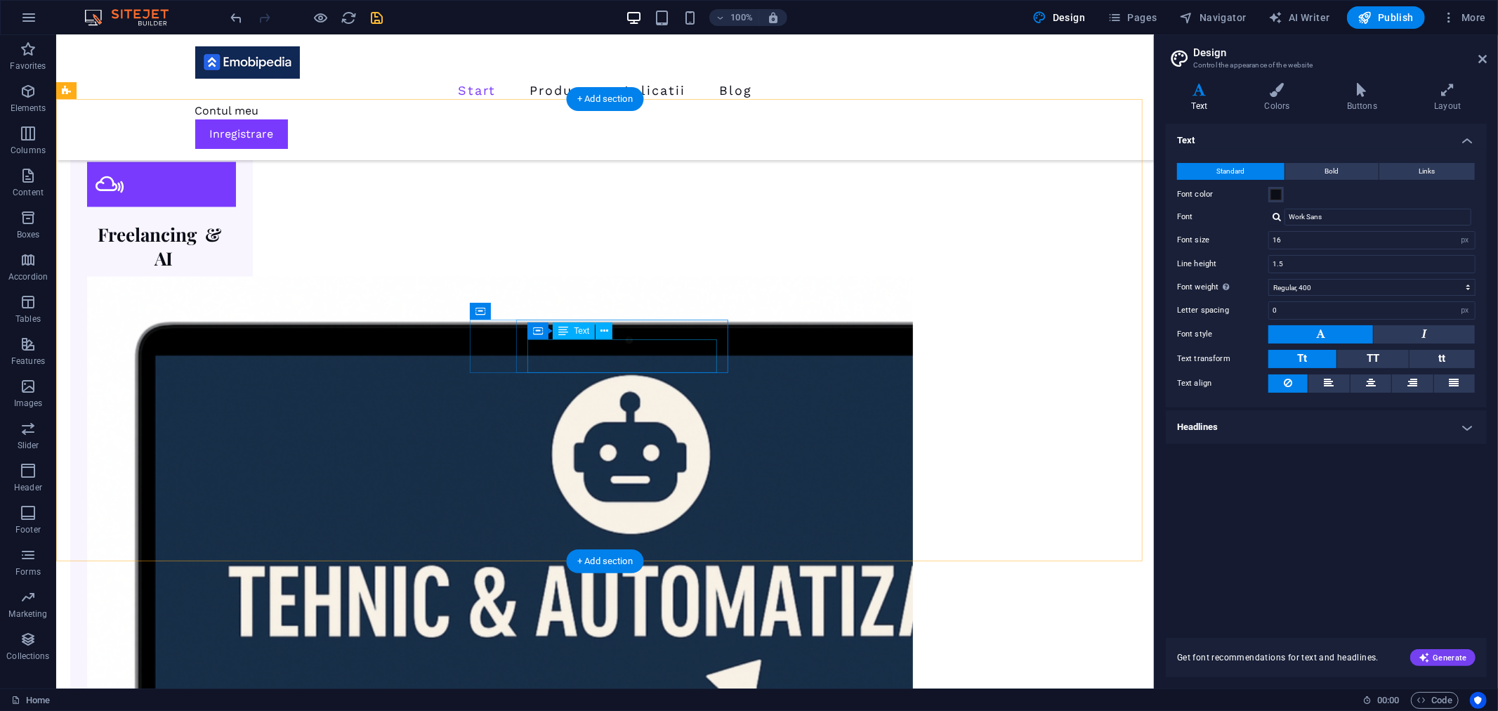
scroll to position [2105, 0]
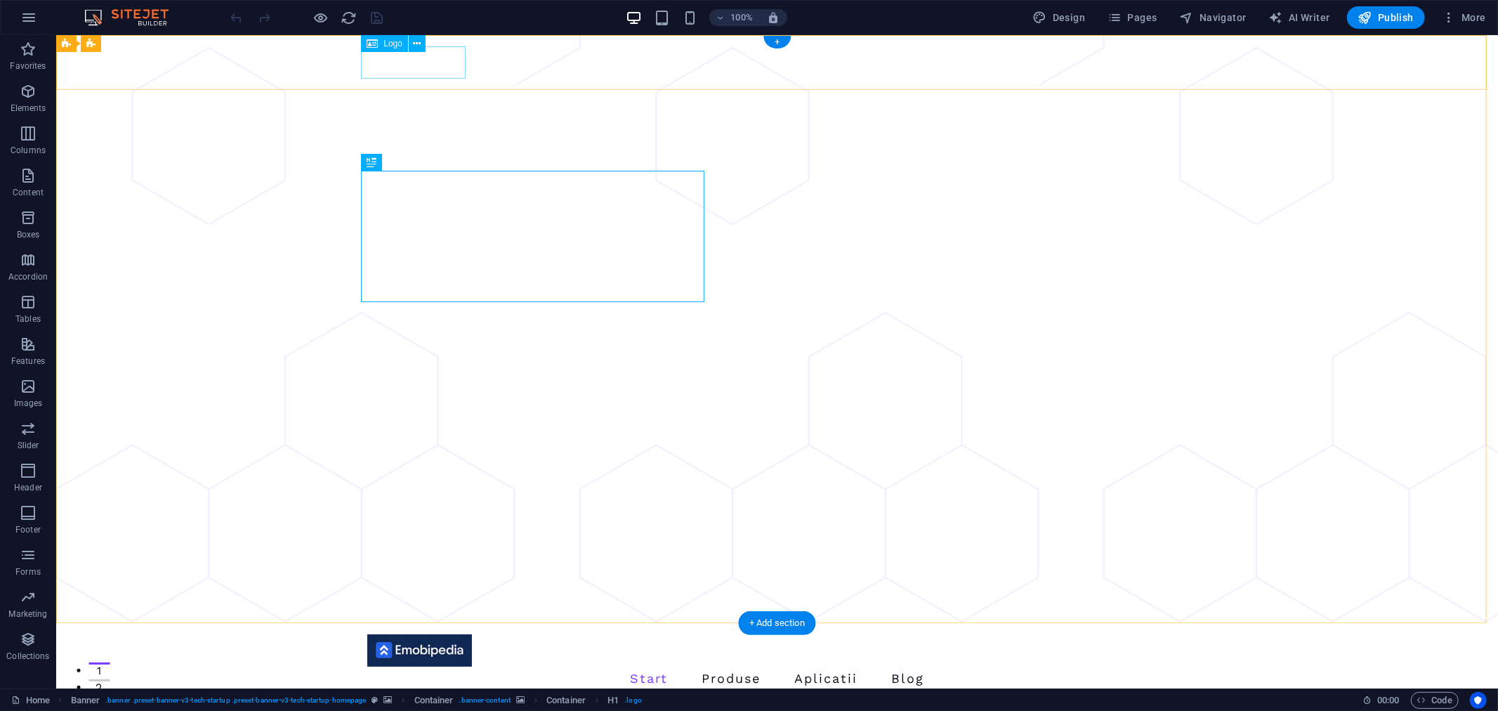
click at [416, 634] on div at bounding box center [777, 650] width 820 height 32
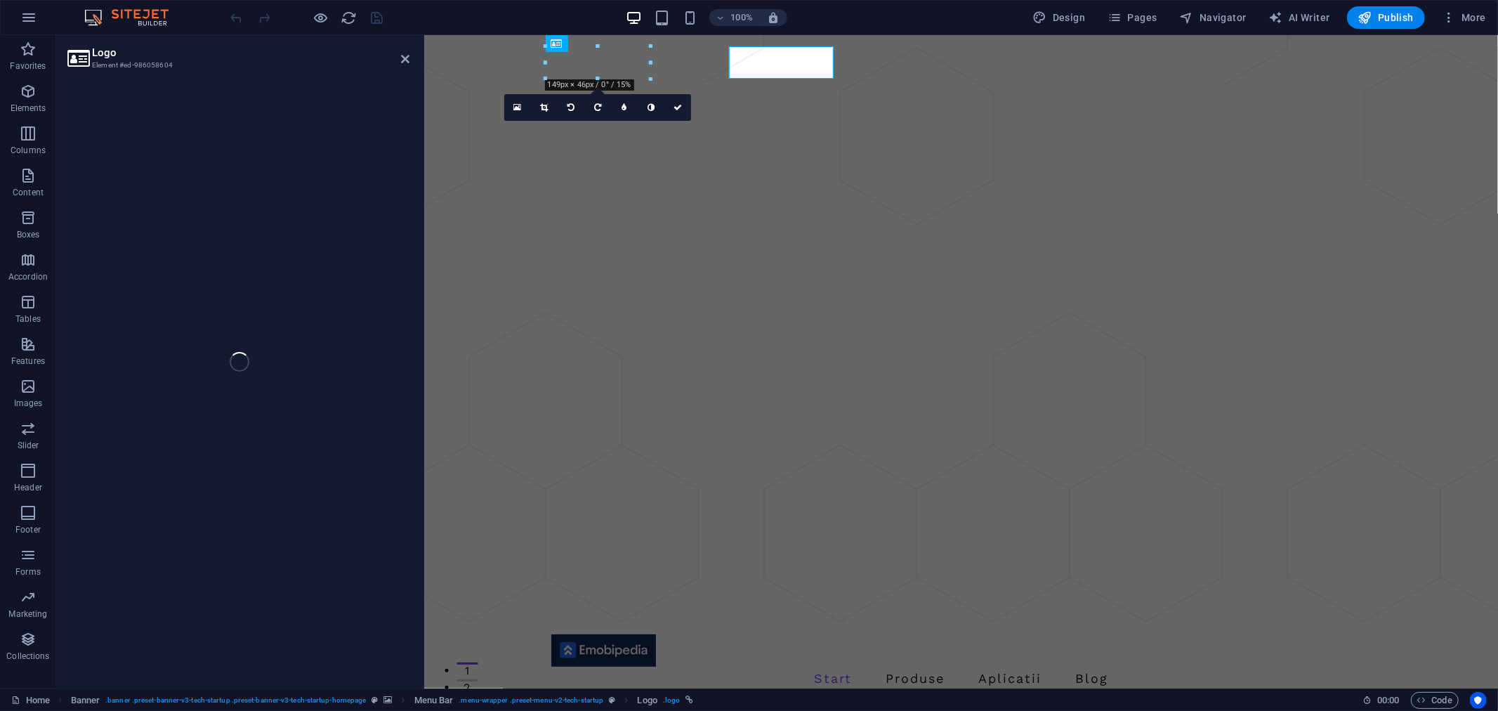
select select "px"
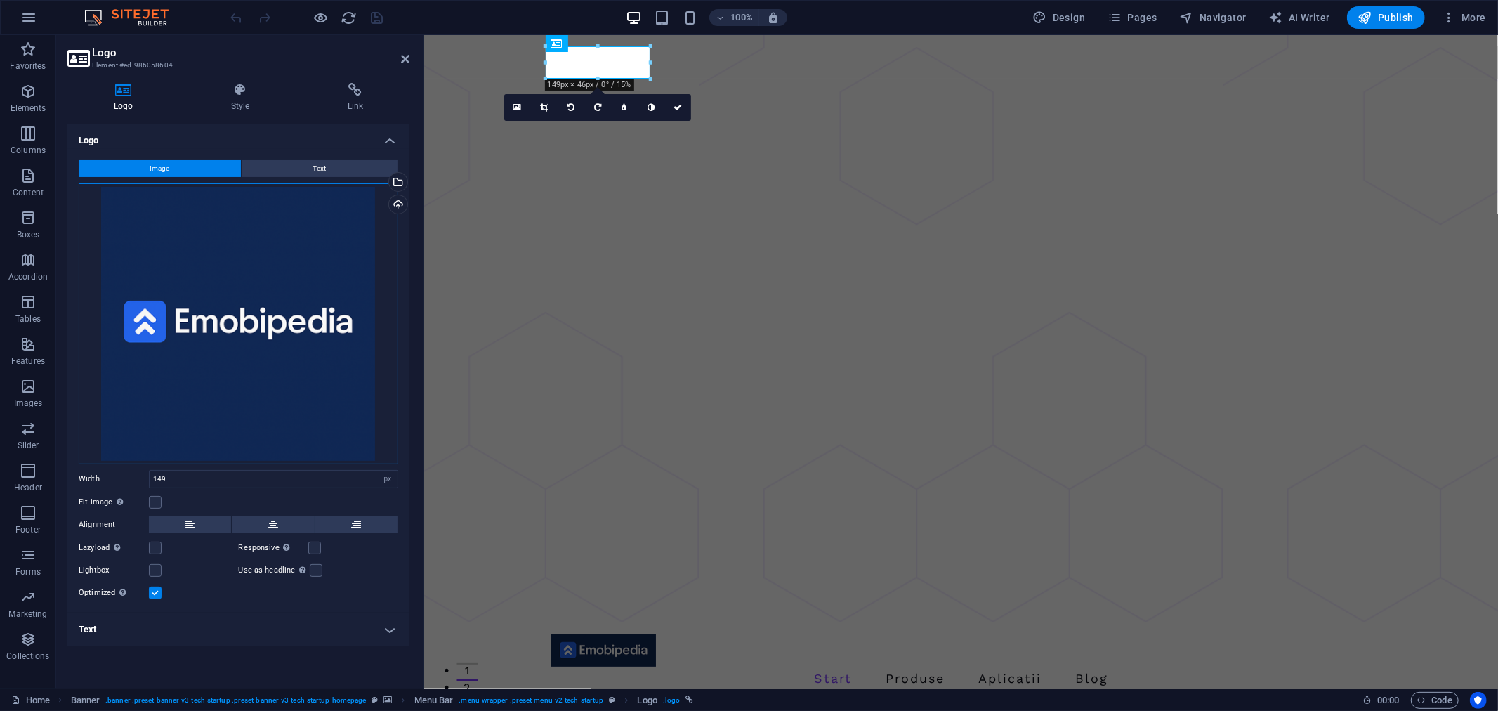
click at [265, 324] on div "Drag files here, click to choose files or select files from Files or our free s…" at bounding box center [239, 323] width 320 height 281
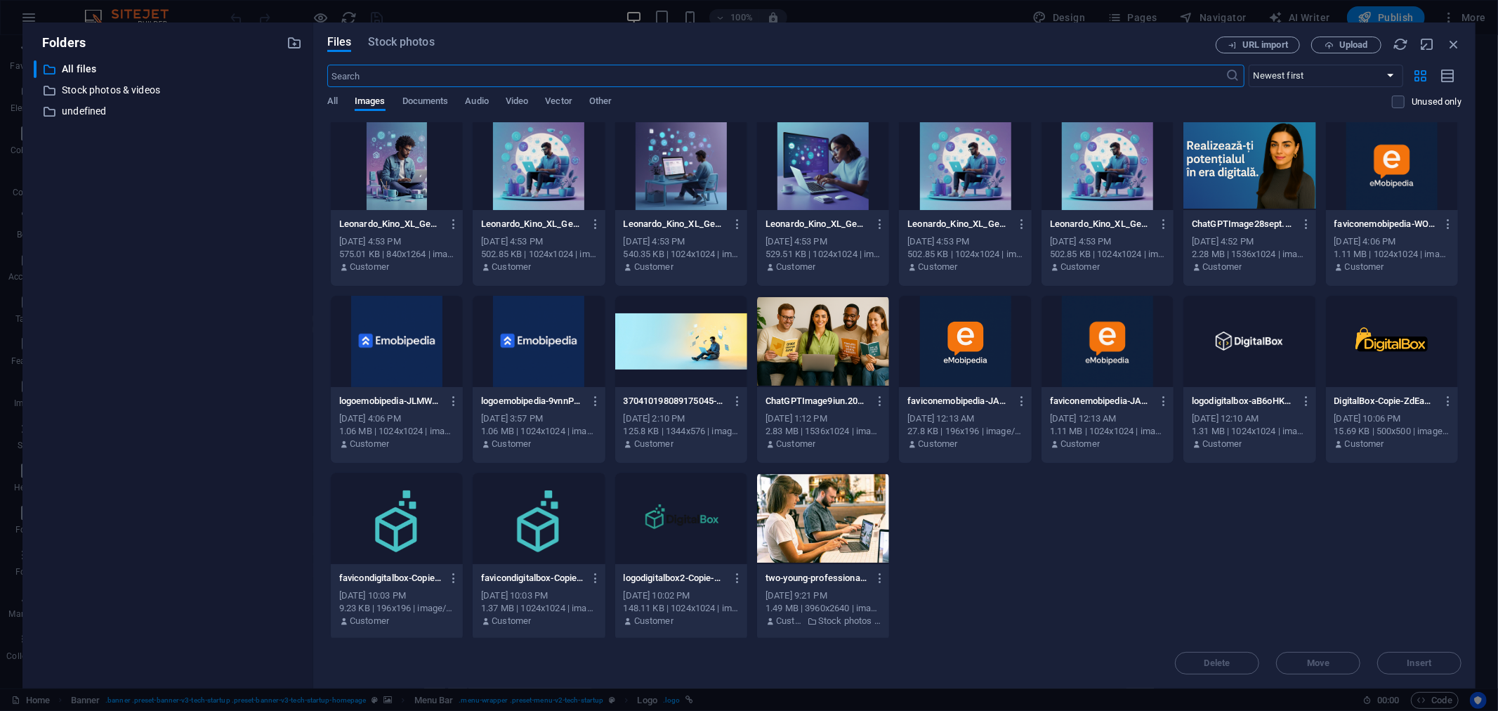
scroll to position [537, 0]
